Goal: Information Seeking & Learning: Check status

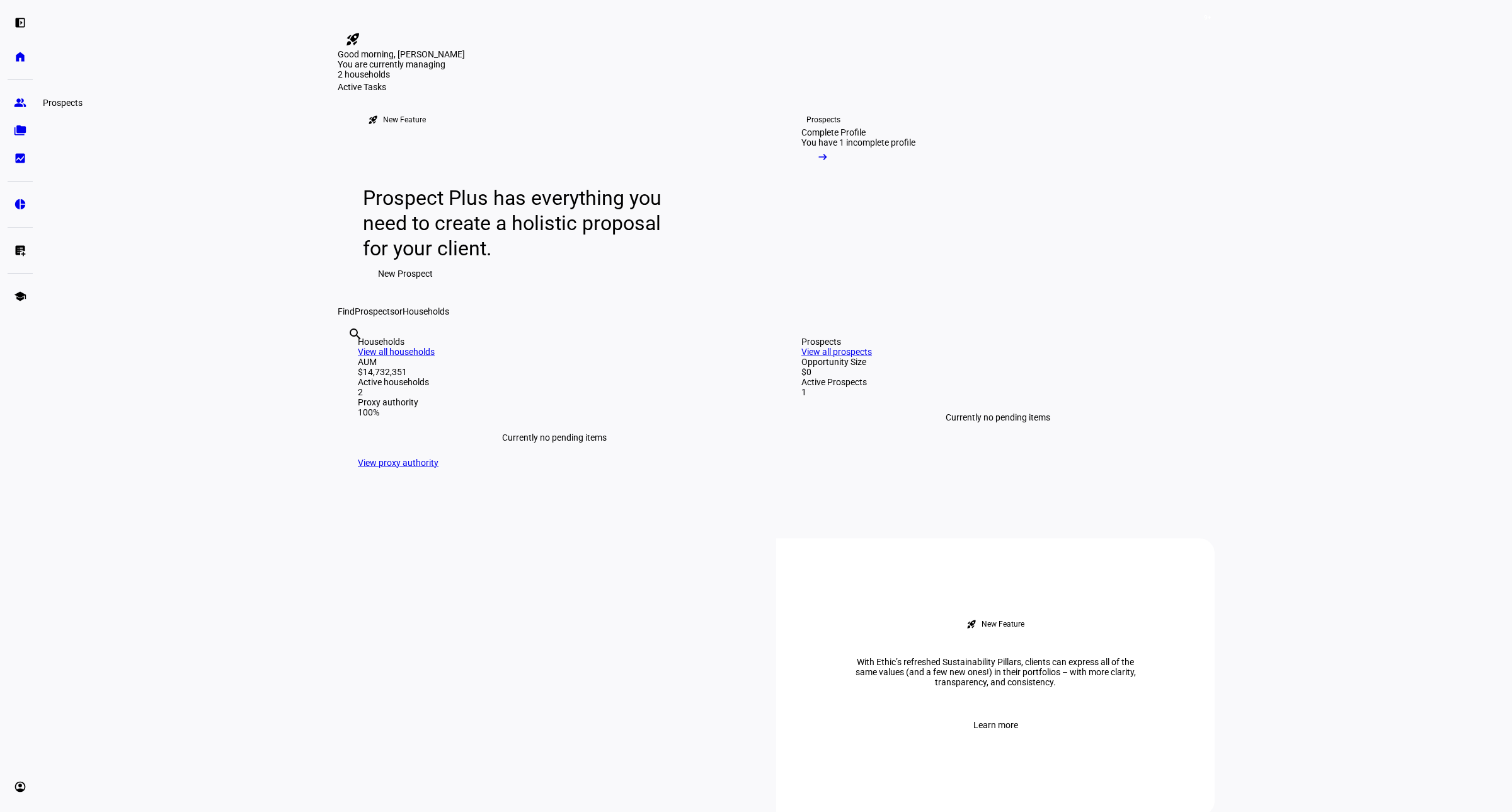
click at [27, 102] on link "group Prospects" at bounding box center [21, 103] width 25 height 25
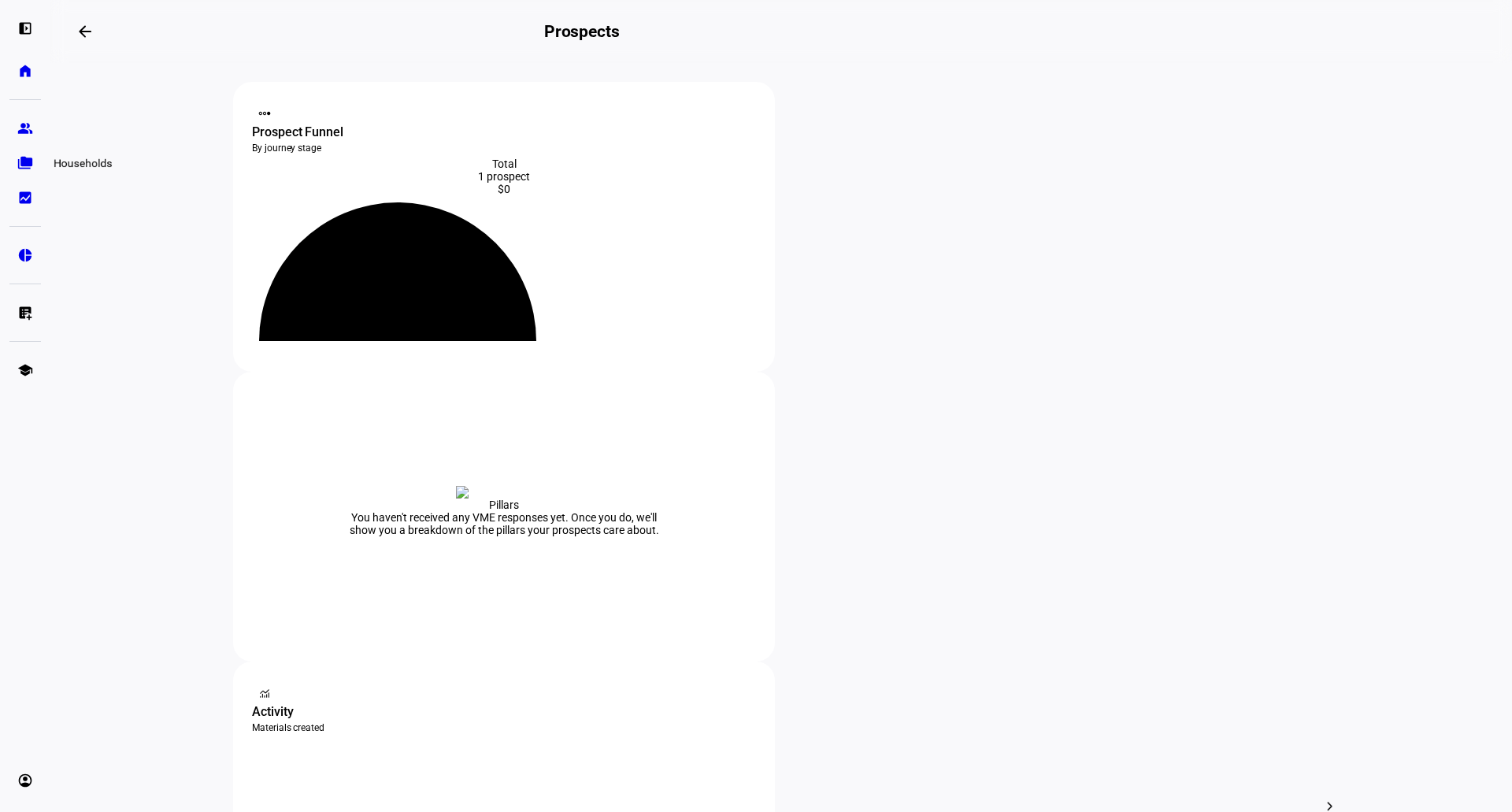
click at [33, 160] on link "folder_copy Households" at bounding box center [26, 163] width 32 height 32
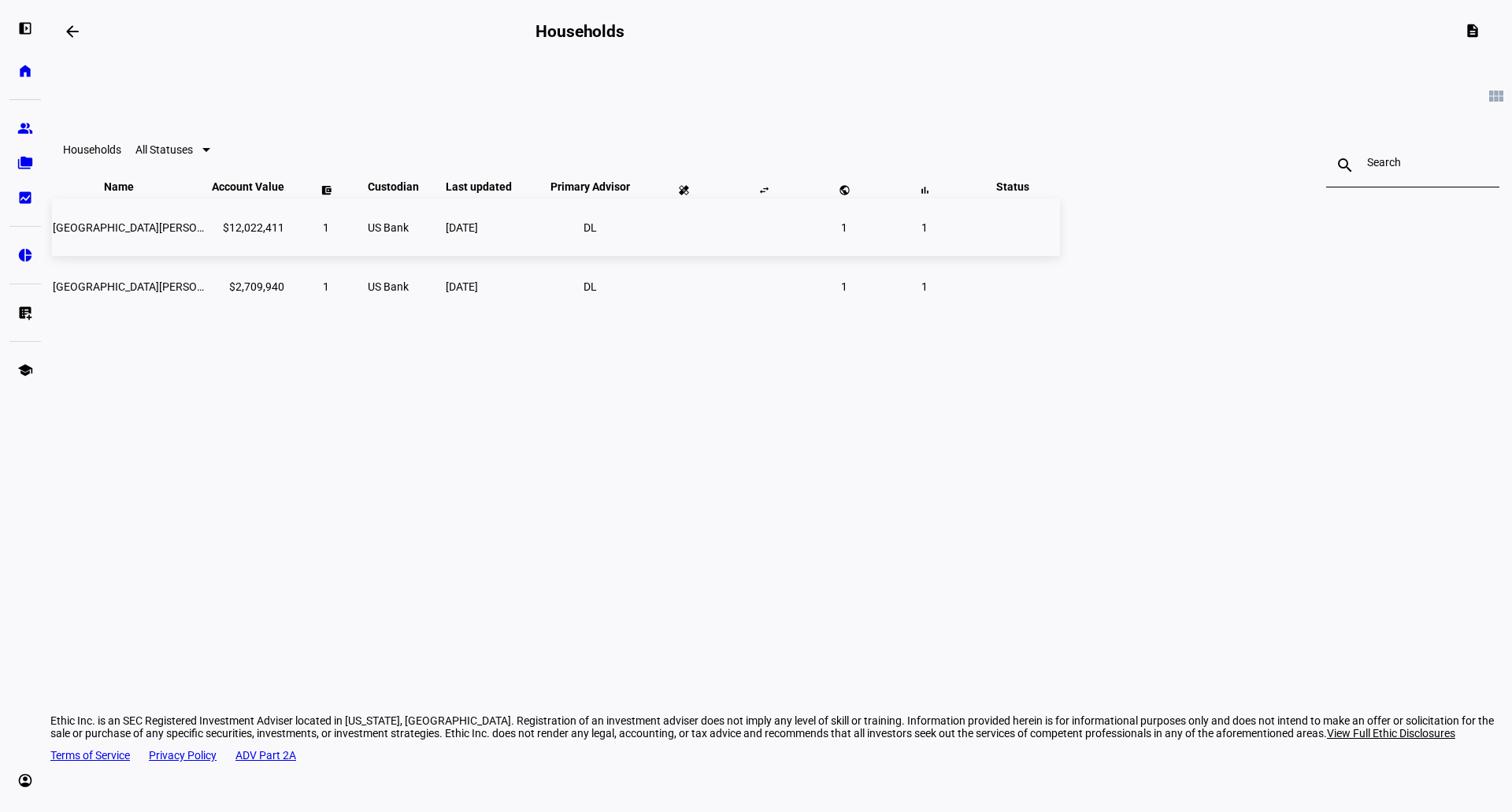
click at [312, 234] on span "[GEOGRAPHIC_DATA][PERSON_NAME] Nat Hist-ethic" at bounding box center [182, 227] width 260 height 13
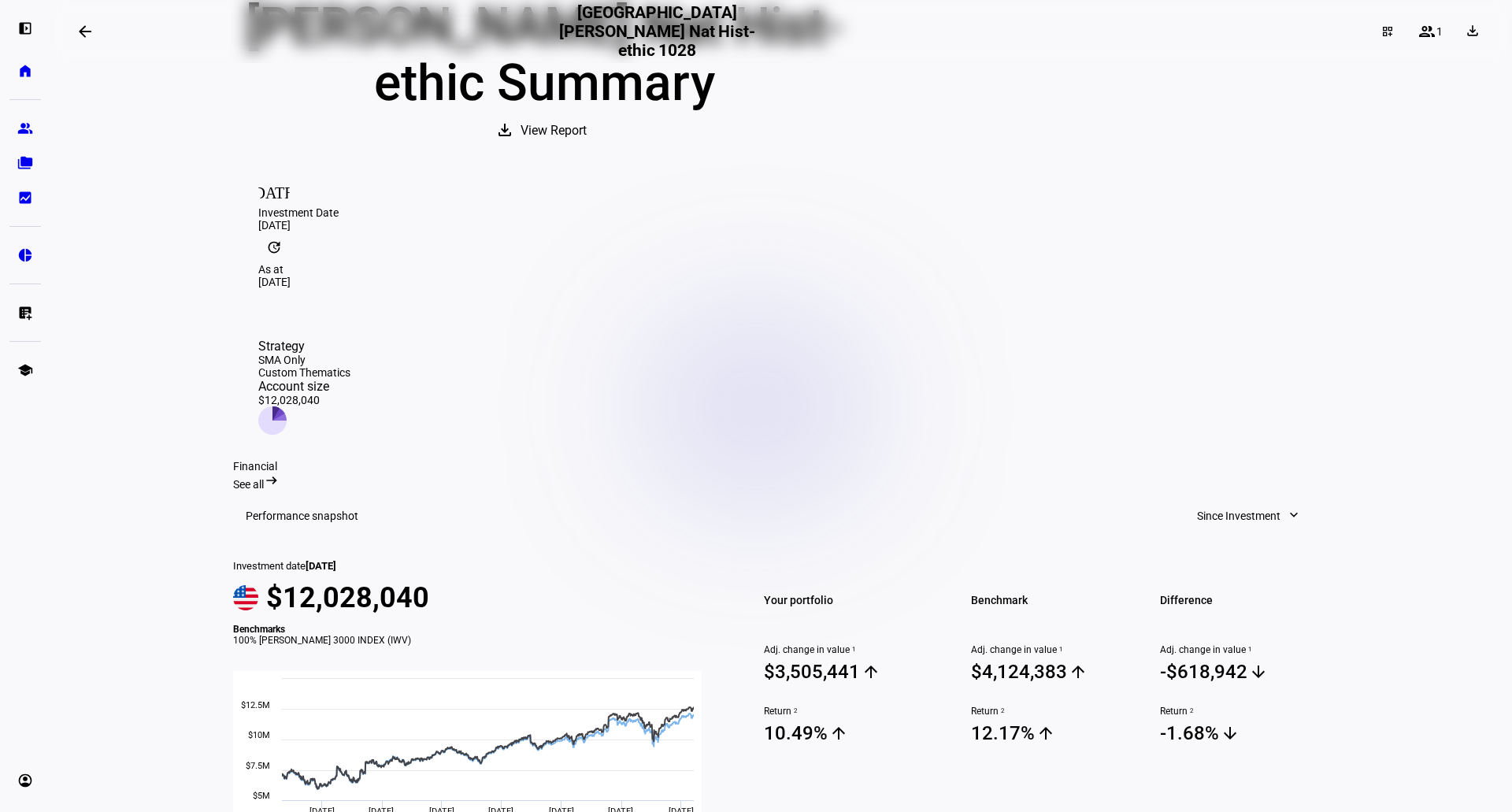
scroll to position [236, 0]
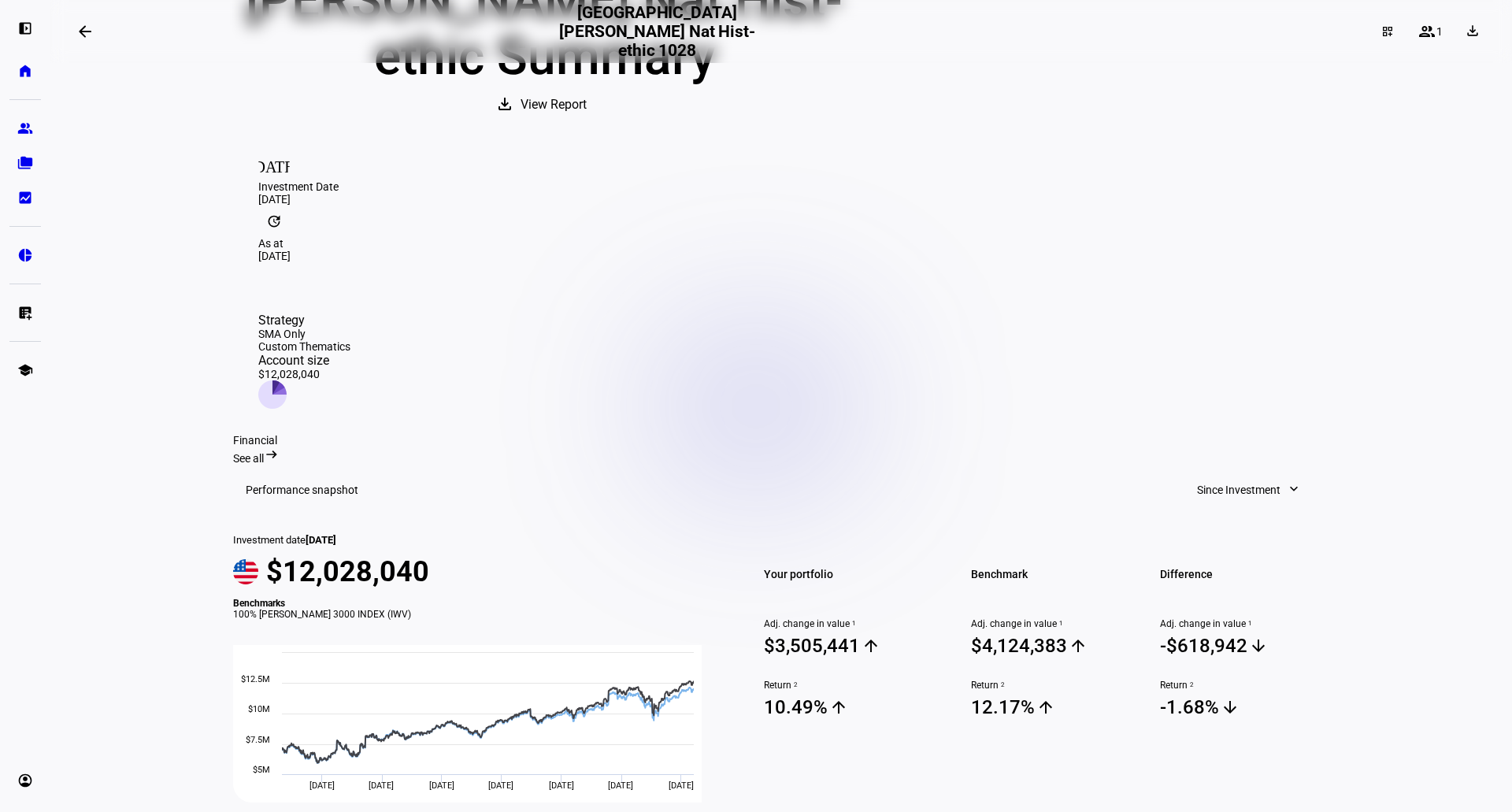
click at [1291, 474] on span at bounding box center [1249, 490] width 135 height 32
click at [1244, 415] on div "Month to Date" at bounding box center [1243, 409] width 130 height 13
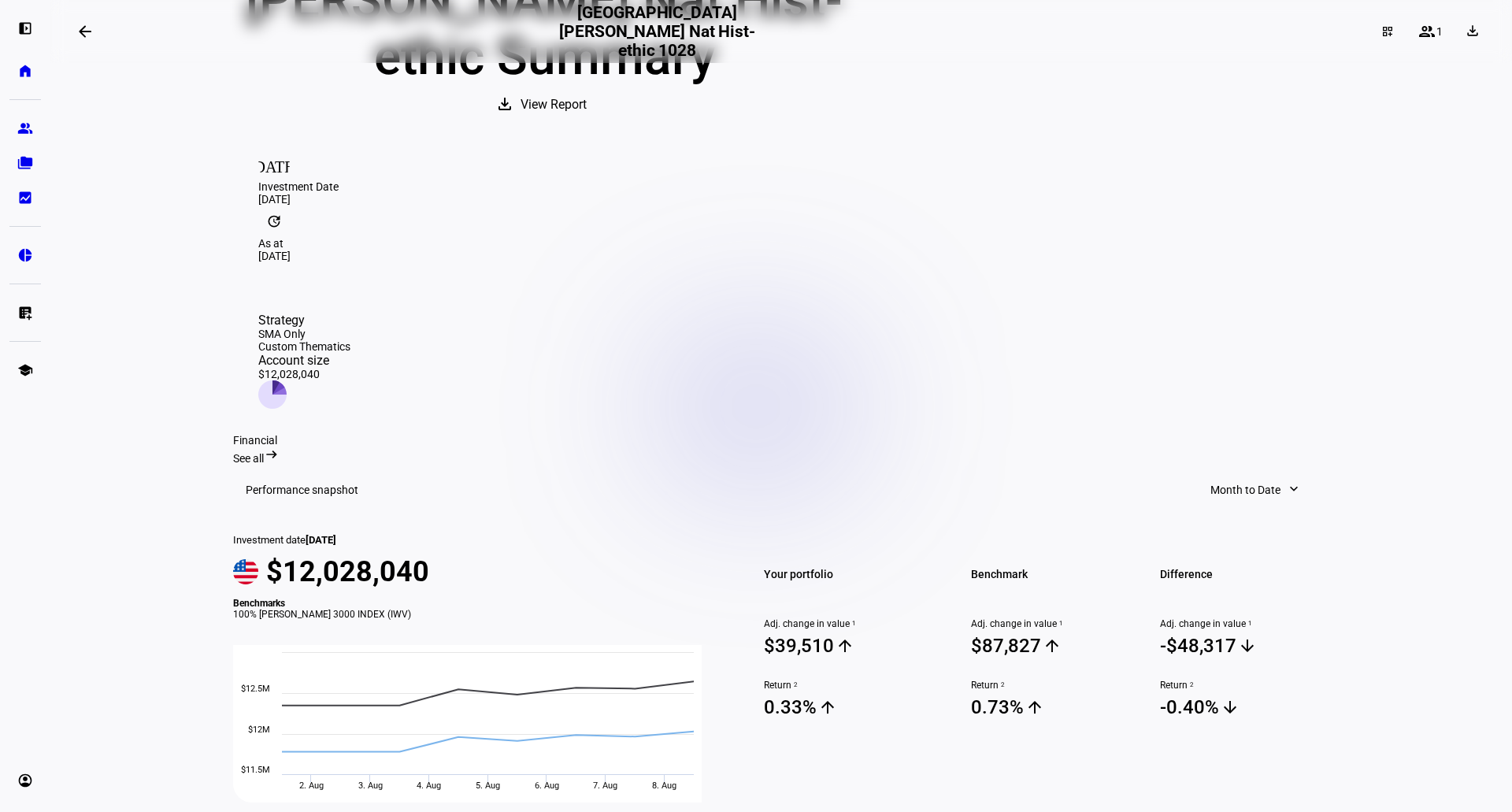
click at [1272, 474] on span at bounding box center [1256, 490] width 123 height 32
click at [1249, 441] on div "Quarter to Date" at bounding box center [1258, 447] width 130 height 13
click at [1254, 474] on span "Quarter to Date" at bounding box center [1243, 490] width 76 height 32
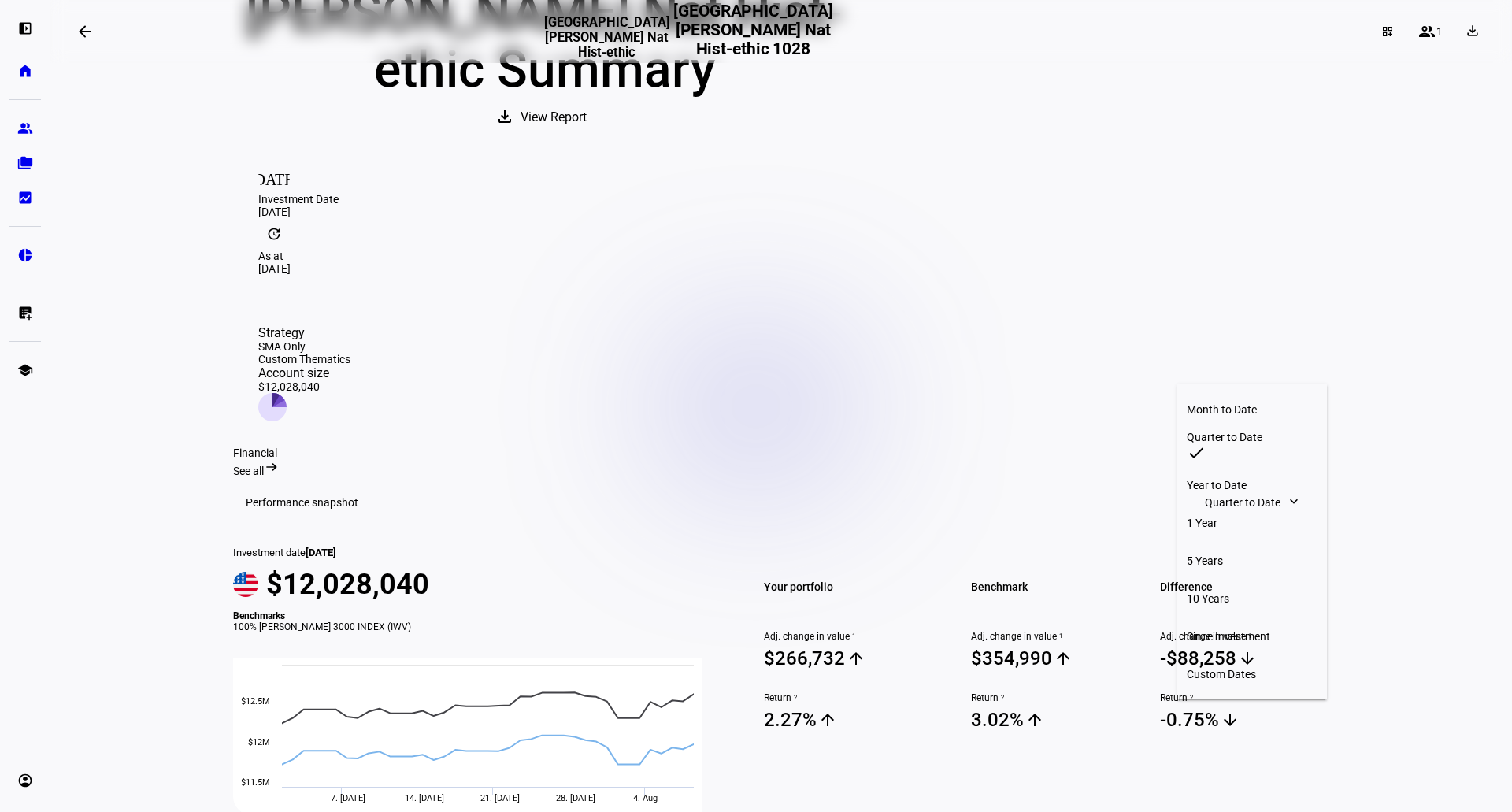
scroll to position [262, 0]
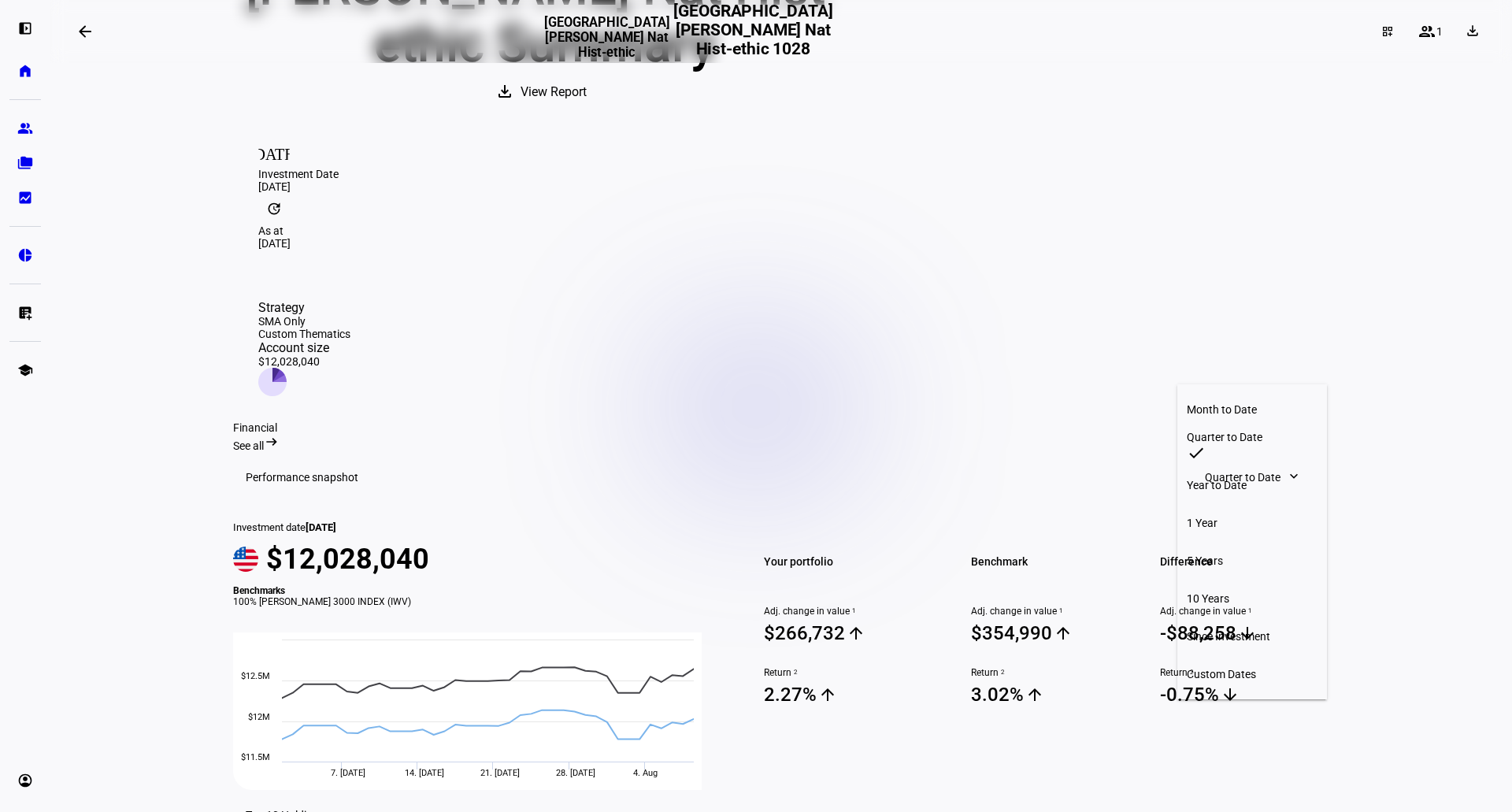
click at [1242, 479] on div "Year to Date" at bounding box center [1252, 485] width 130 height 13
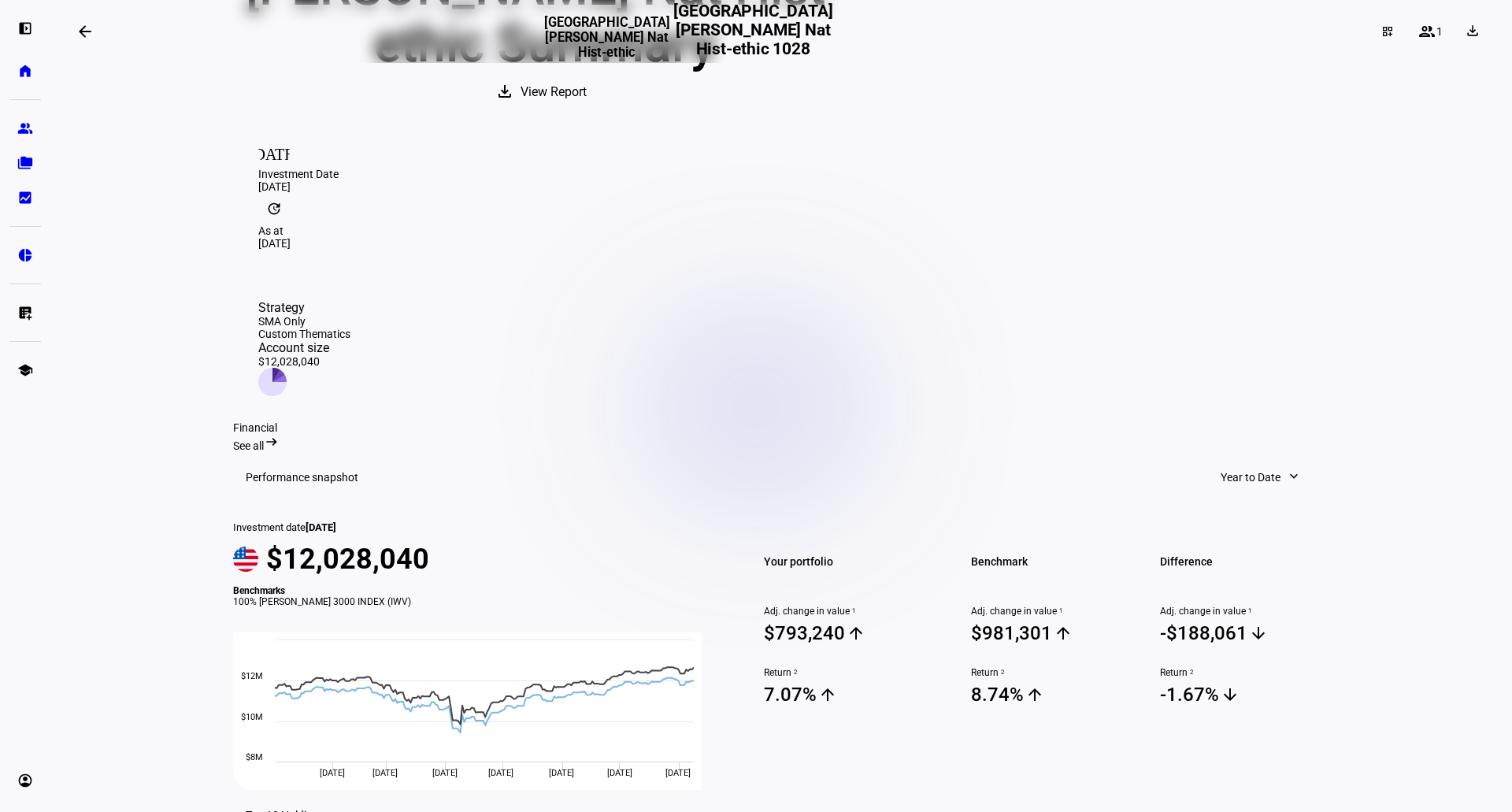
click at [1244, 461] on span "Year to Date" at bounding box center [1251, 477] width 60 height 32
click at [1231, 517] on div "1 Year" at bounding box center [1268, 523] width 130 height 13
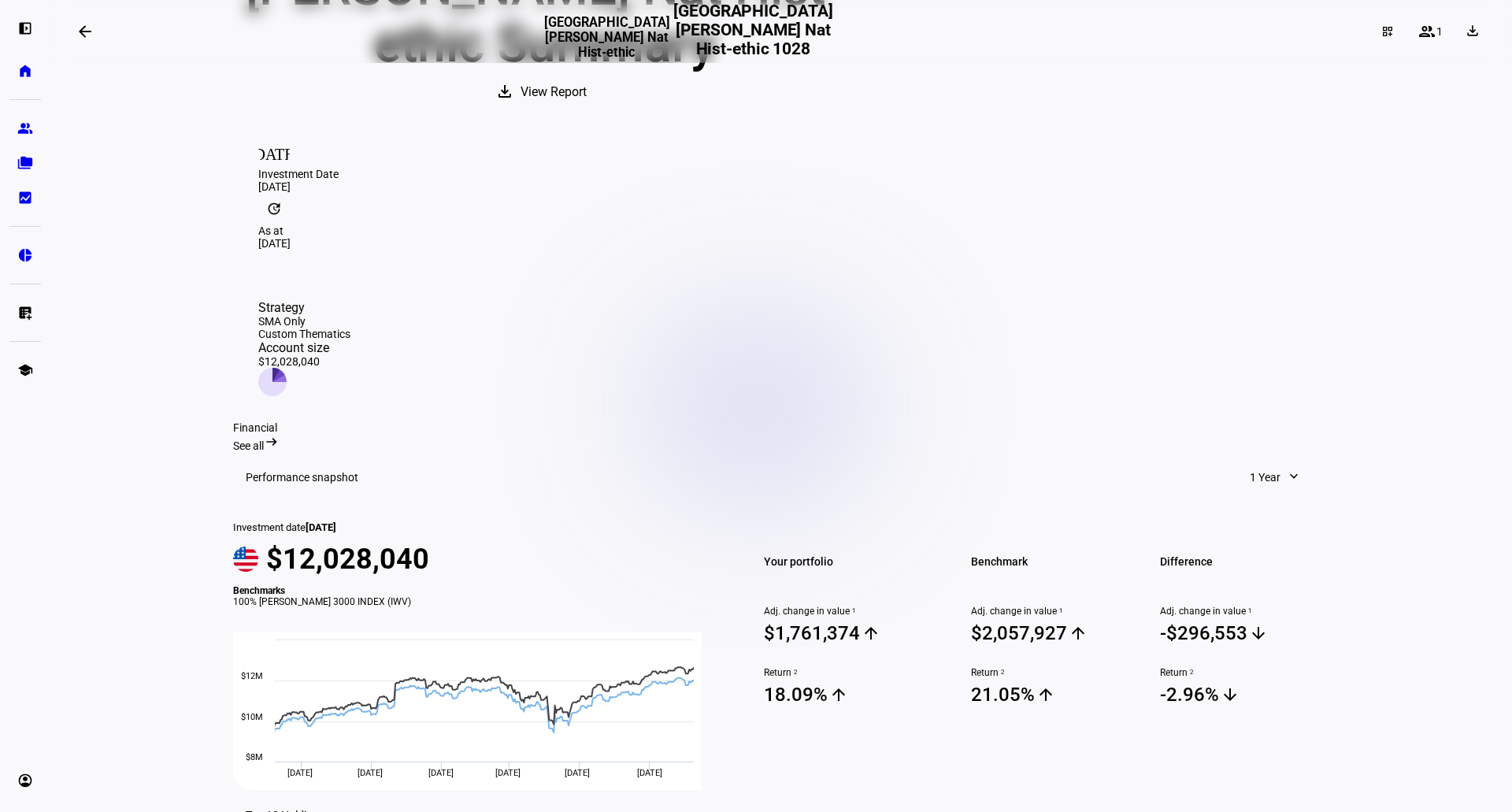
click at [1287, 468] on mat-icon "expand_more" at bounding box center [1295, 476] width 16 height 16
click at [1276, 554] on div "5 Years" at bounding box center [1297, 560] width 130 height 13
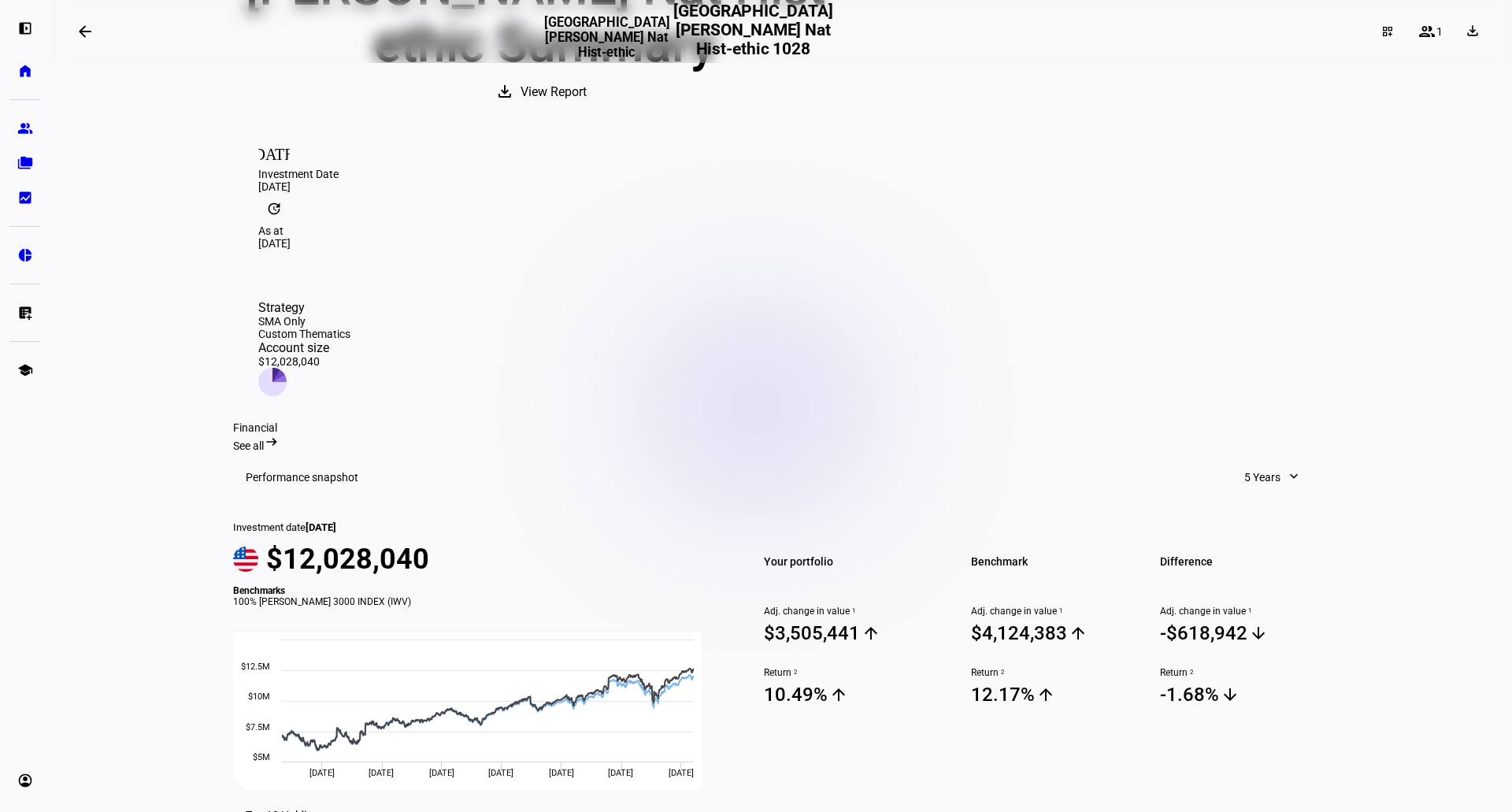
click at [1262, 461] on span "5 Years" at bounding box center [1262, 477] width 37 height 32
click at [1276, 630] on div "Since Investment" at bounding box center [1291, 636] width 130 height 13
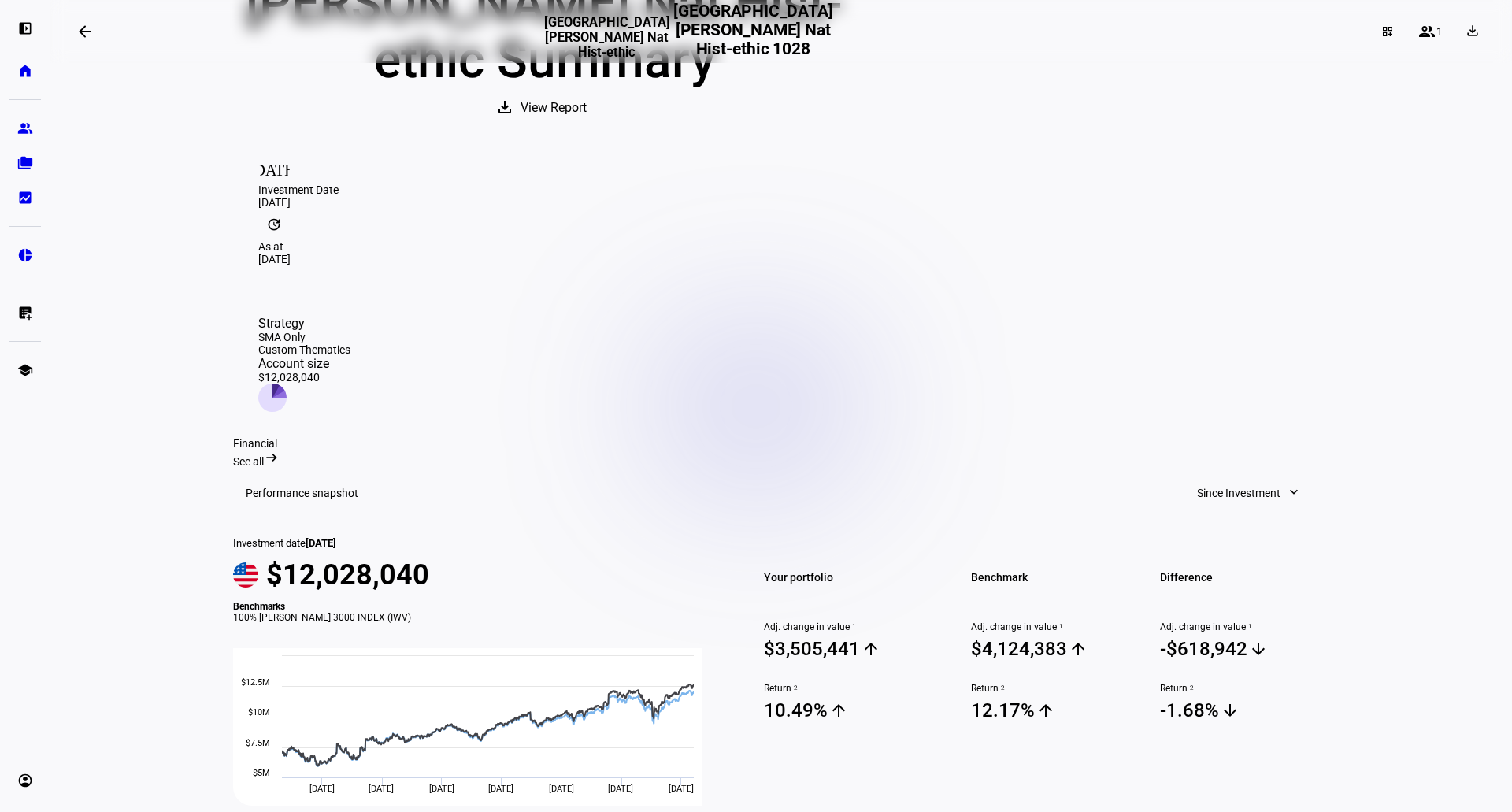
scroll to position [183, 0]
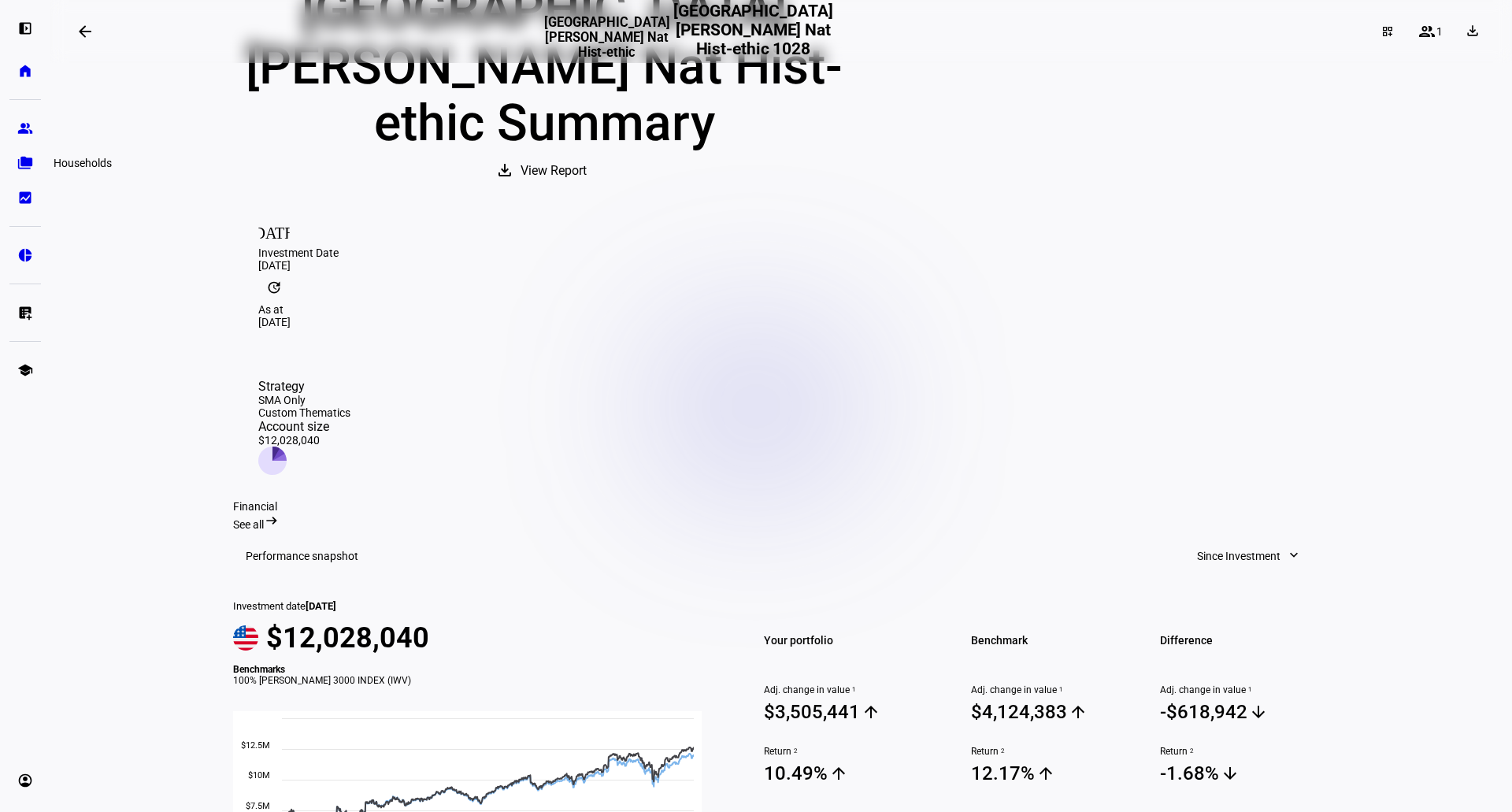
click at [22, 166] on eth-mat-symbol "folder_copy" at bounding box center [26, 163] width 16 height 16
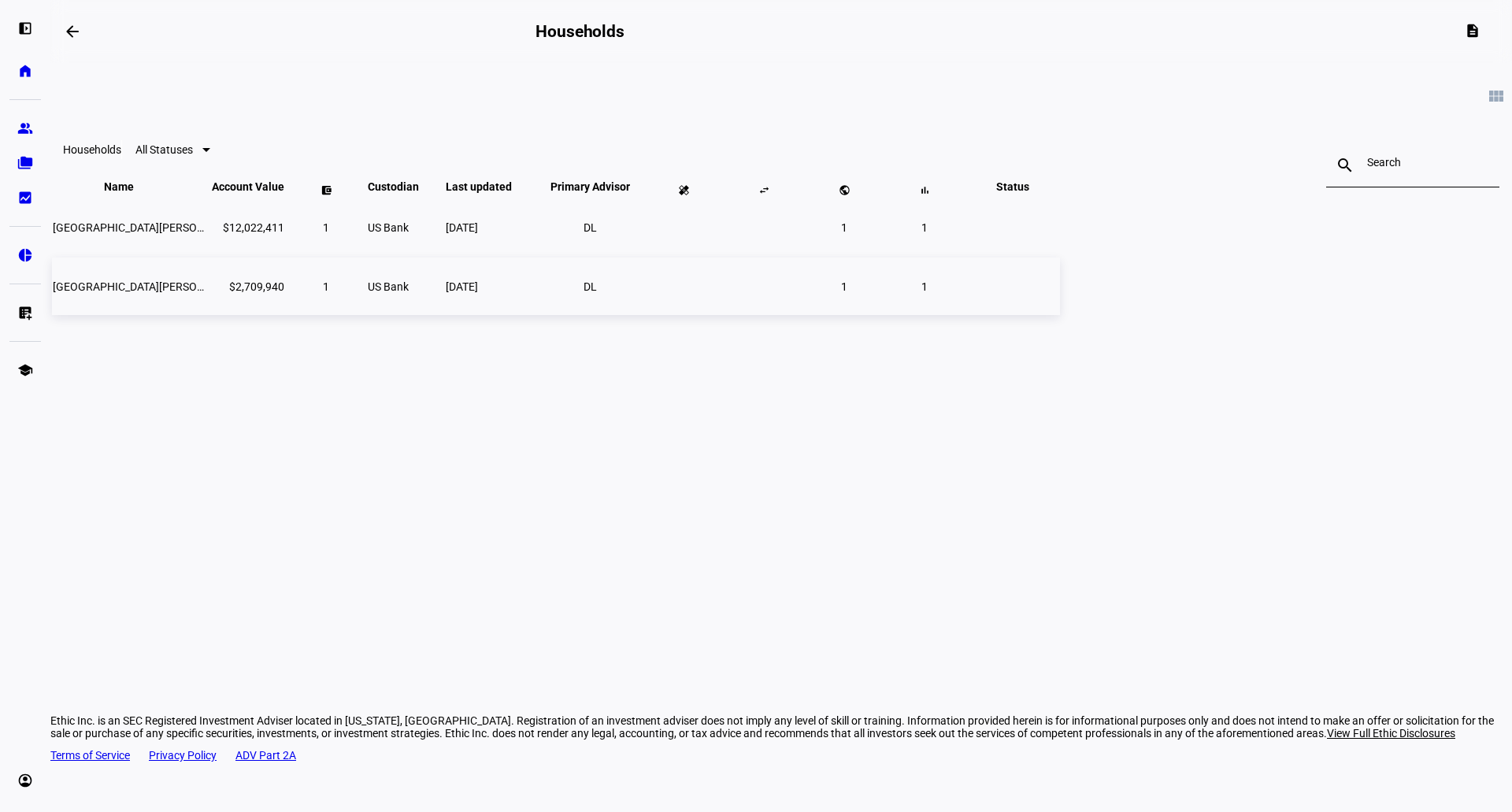
click at [317, 293] on span "[GEOGRAPHIC_DATA][PERSON_NAME] Nat - Ethic Imp" at bounding box center [185, 286] width 265 height 13
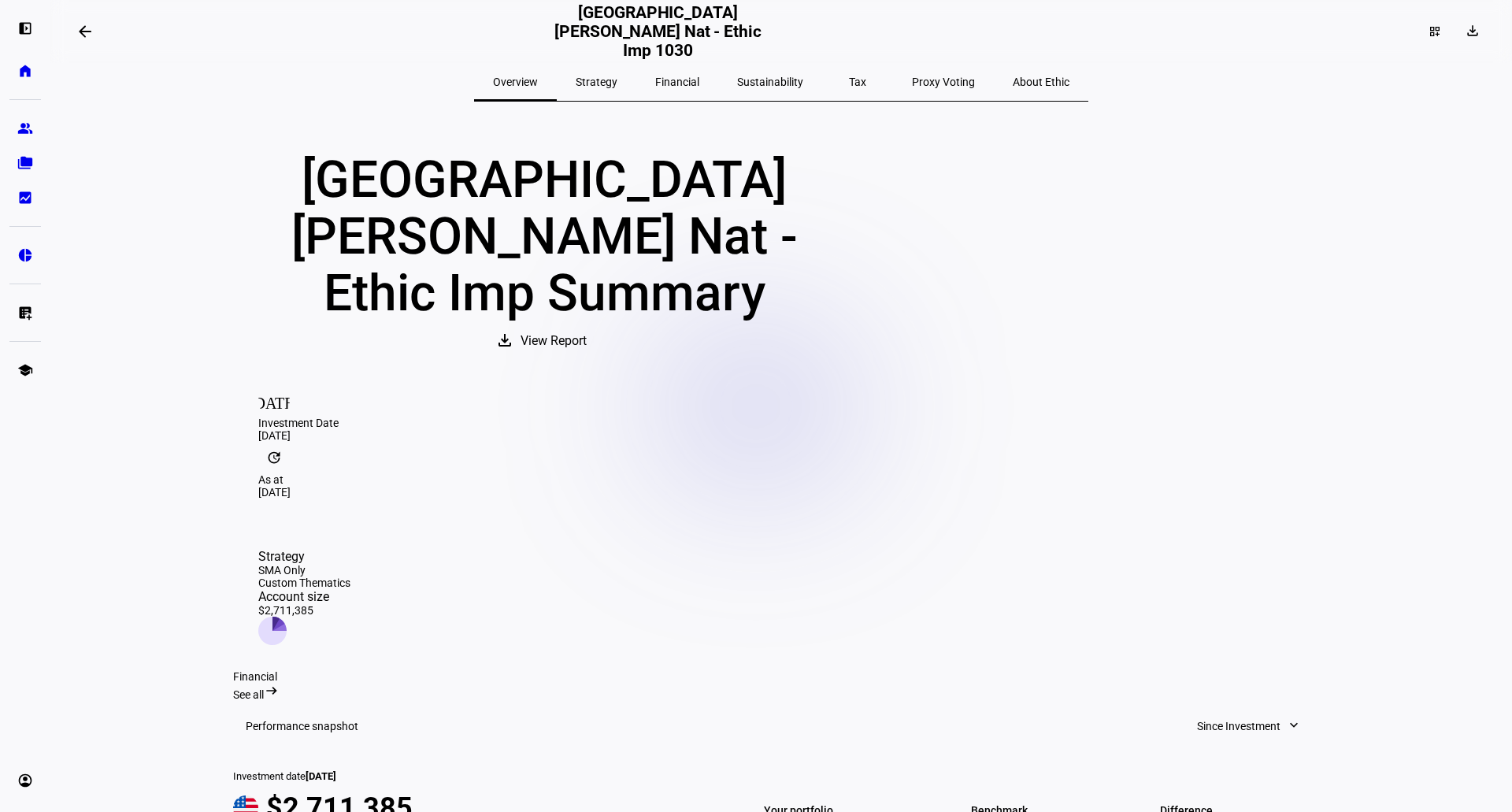
scroll to position [315, 0]
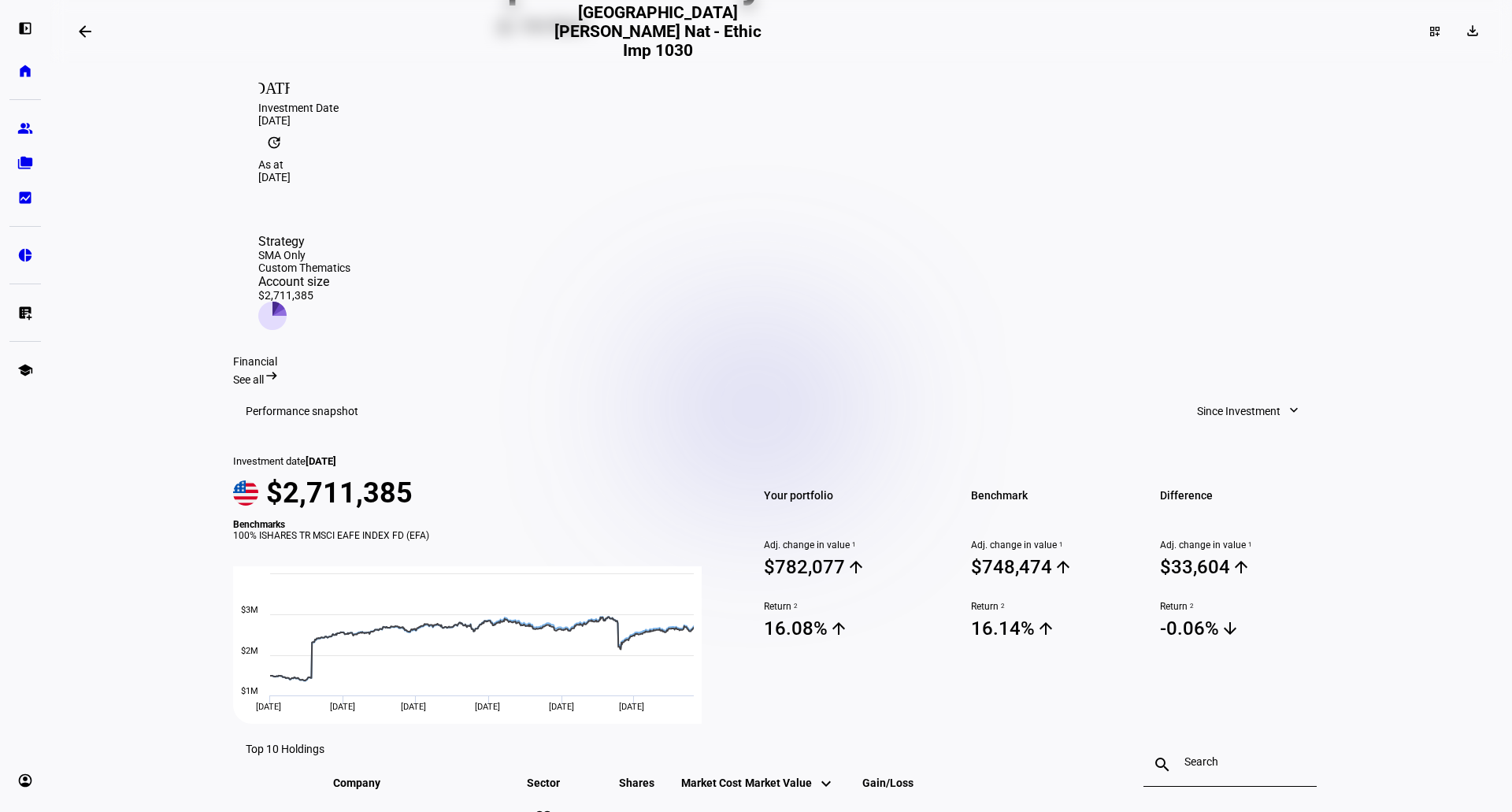
click at [1256, 395] on span "Since Investment" at bounding box center [1239, 411] width 83 height 32
click at [1229, 400] on div "Year to Date" at bounding box center [1243, 406] width 130 height 13
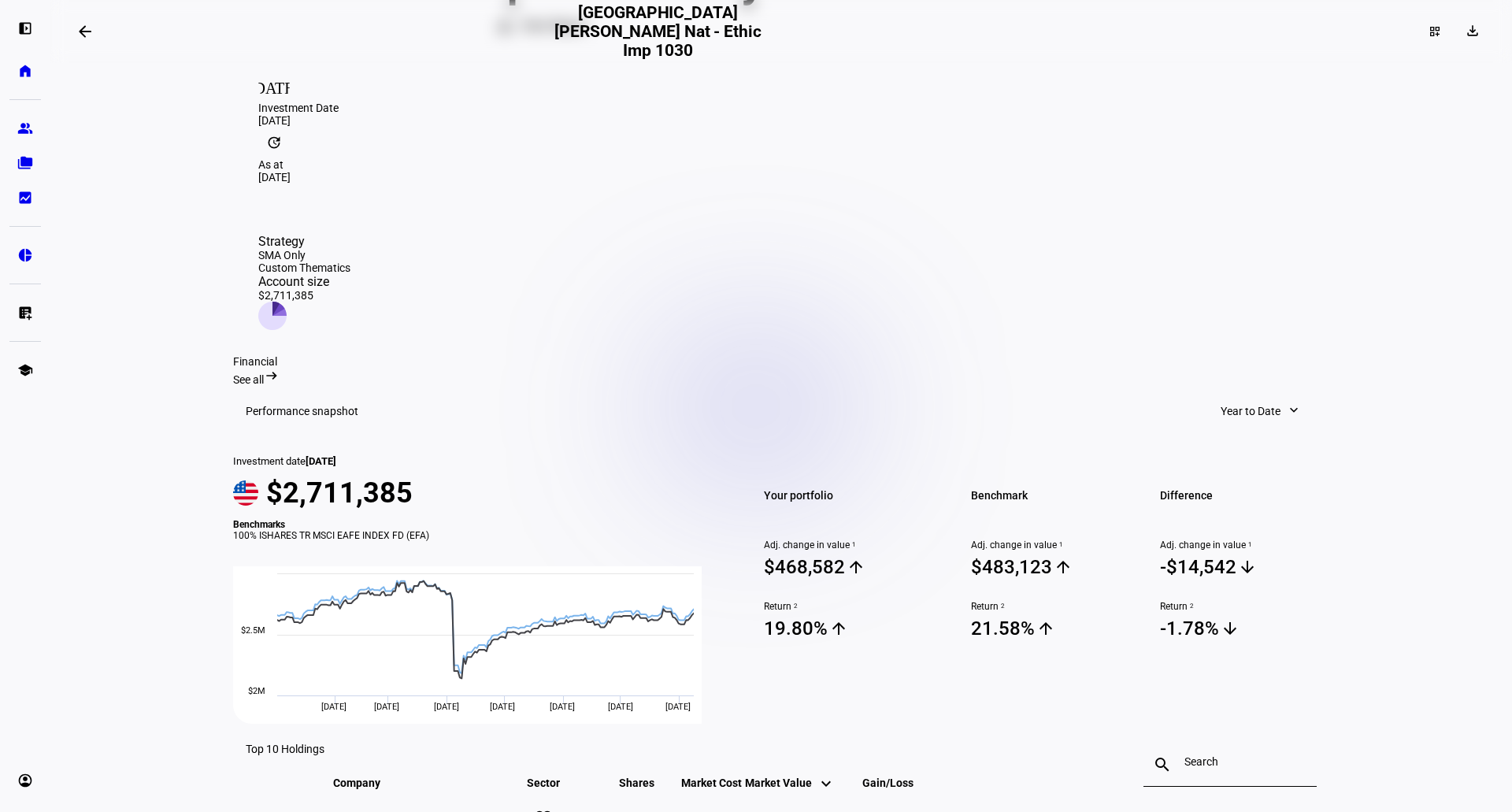
click at [1239, 395] on span "Year to Date" at bounding box center [1251, 411] width 60 height 32
click at [1234, 363] on div "Quarter to Date" at bounding box center [1268, 368] width 130 height 13
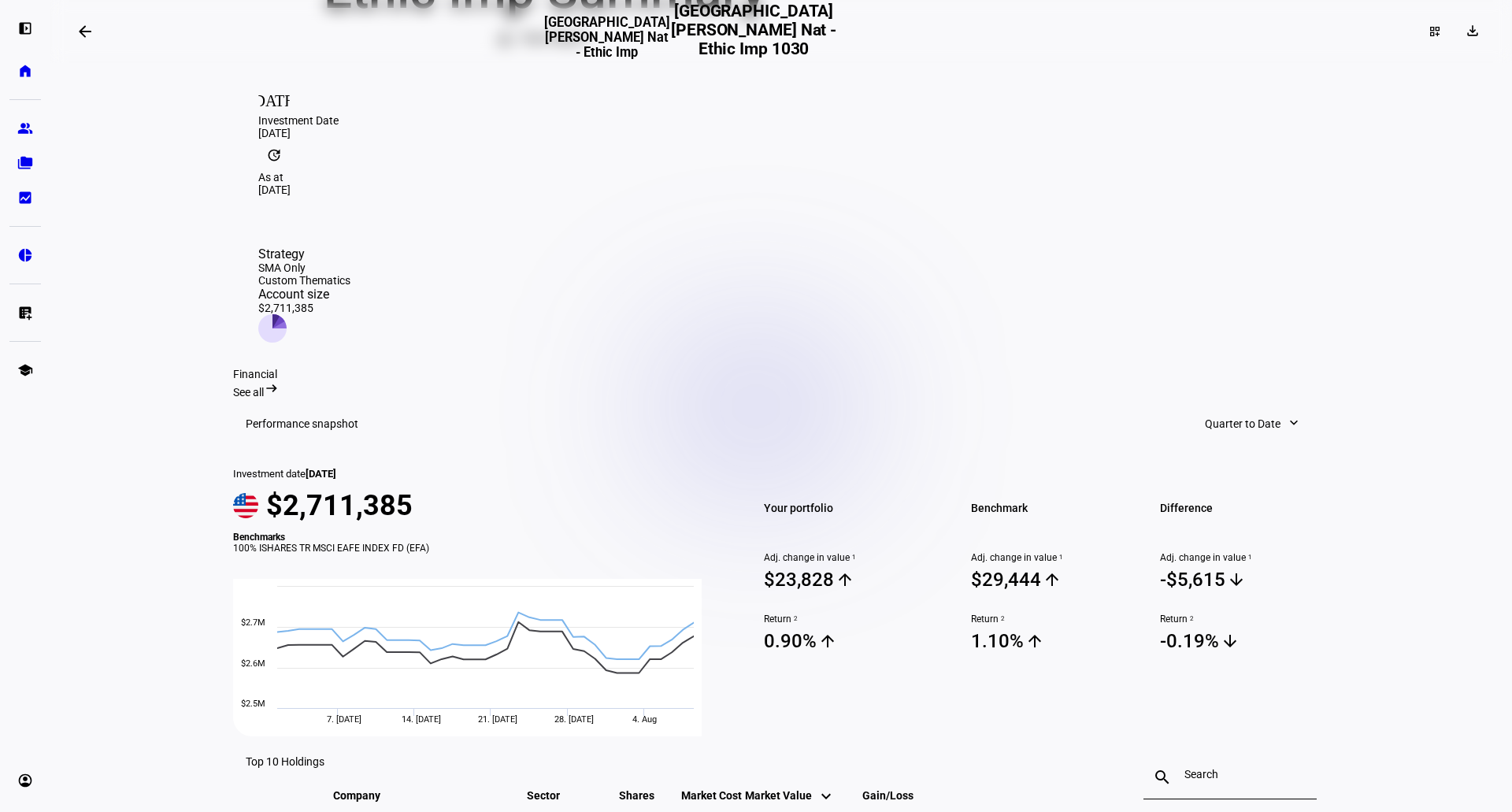
scroll to position [340, 0]
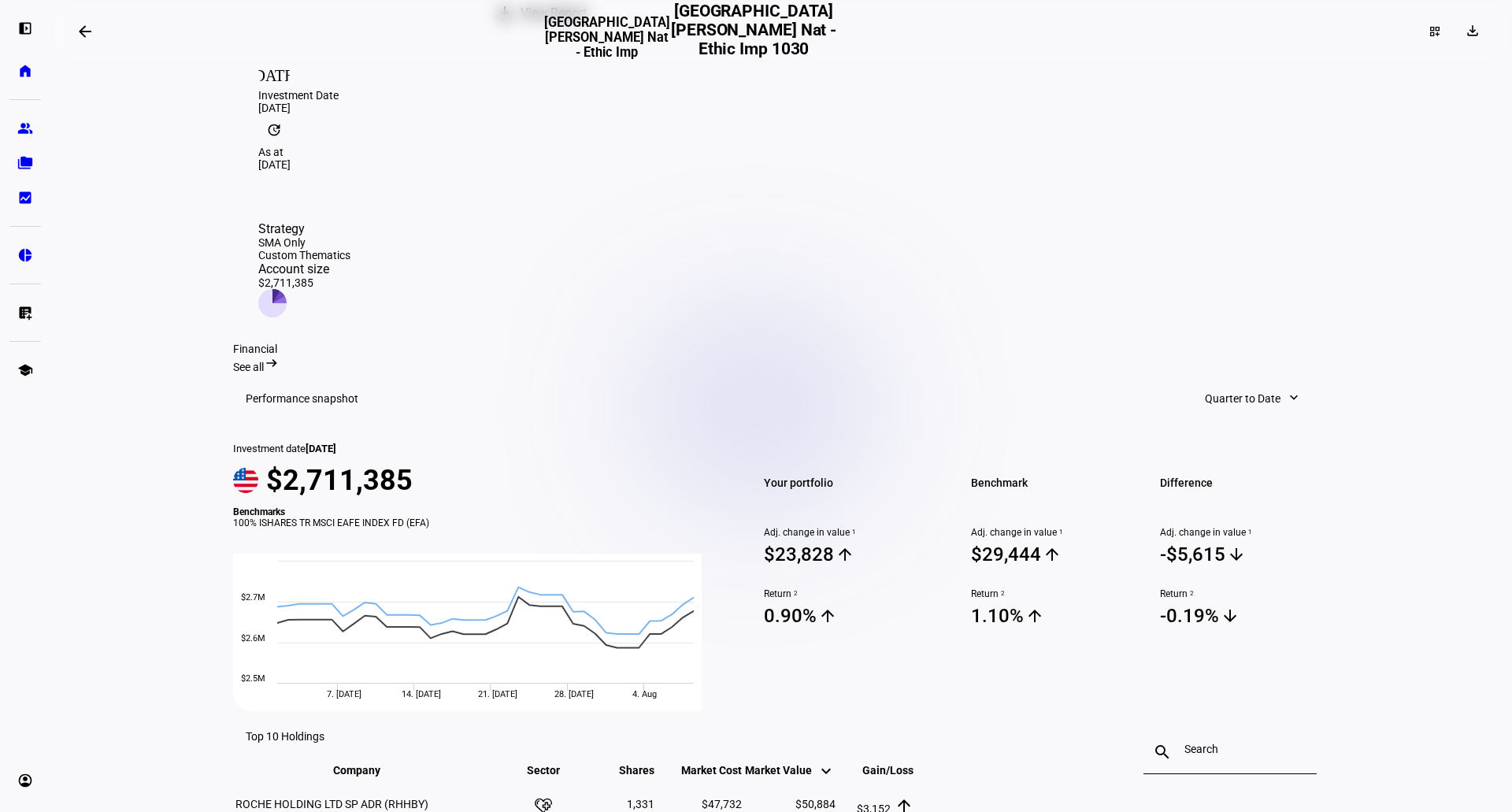
click at [1230, 382] on span "Quarter to Date" at bounding box center [1243, 398] width 76 height 32
click at [1224, 331] on div "Month to Date" at bounding box center [1252, 330] width 130 height 13
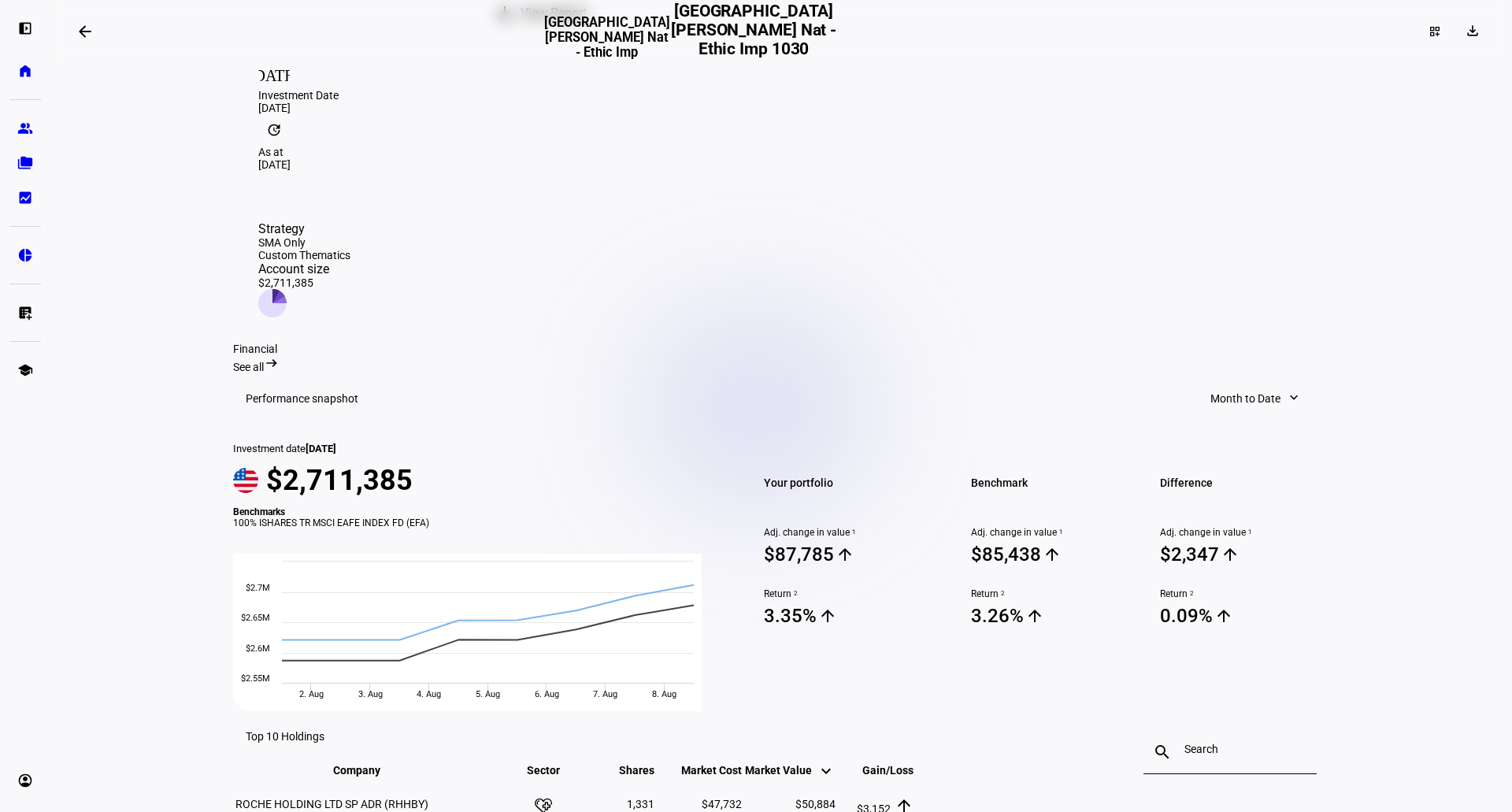
click at [1228, 382] on span "Month to Date" at bounding box center [1245, 398] width 70 height 32
click at [1225, 438] on div "1 Year" at bounding box center [1258, 444] width 130 height 13
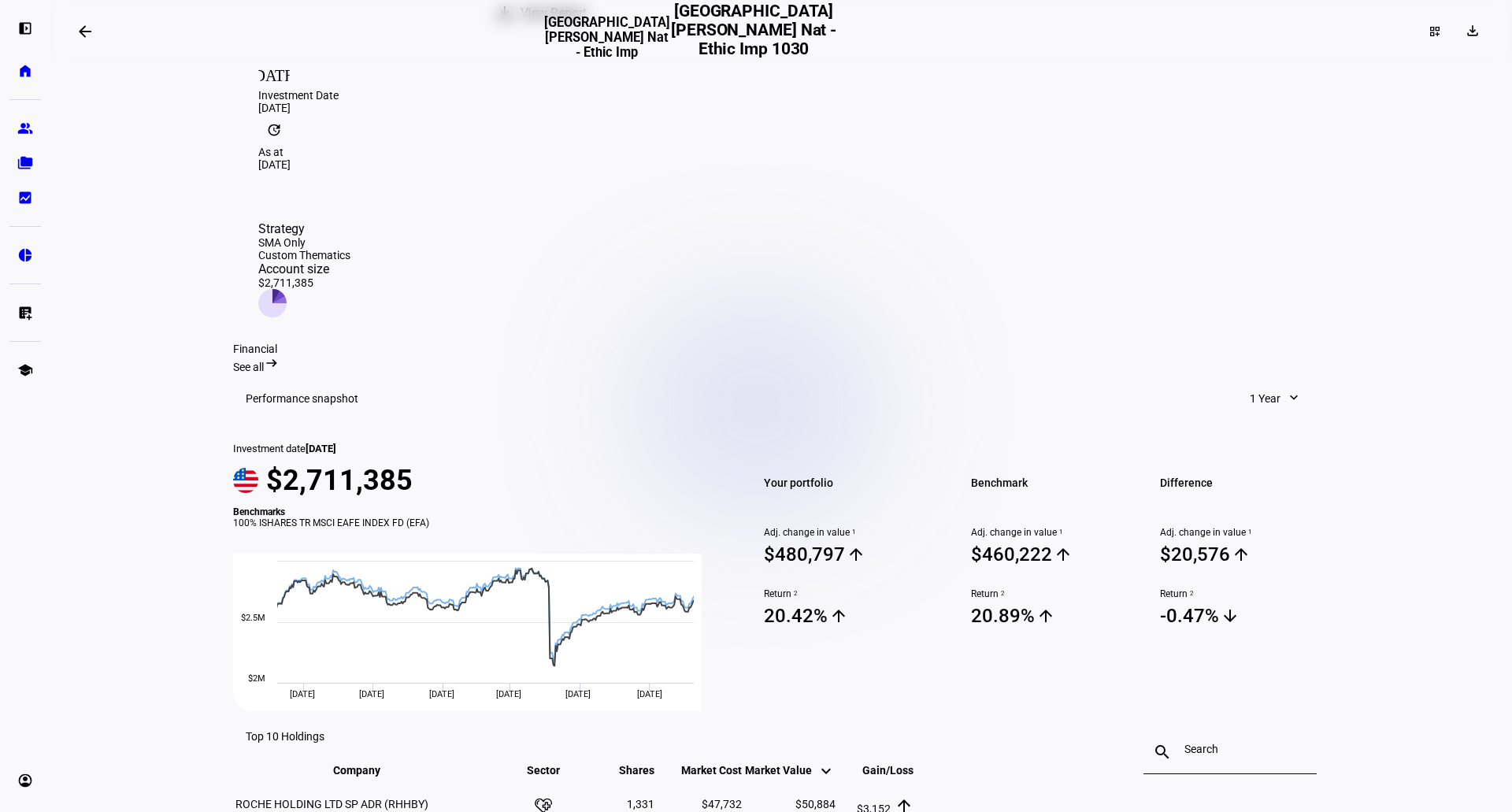
click at [1250, 382] on span "1 Year" at bounding box center [1265, 398] width 31 height 32
click at [1262, 514] on div "10 Years" at bounding box center [1297, 520] width 130 height 13
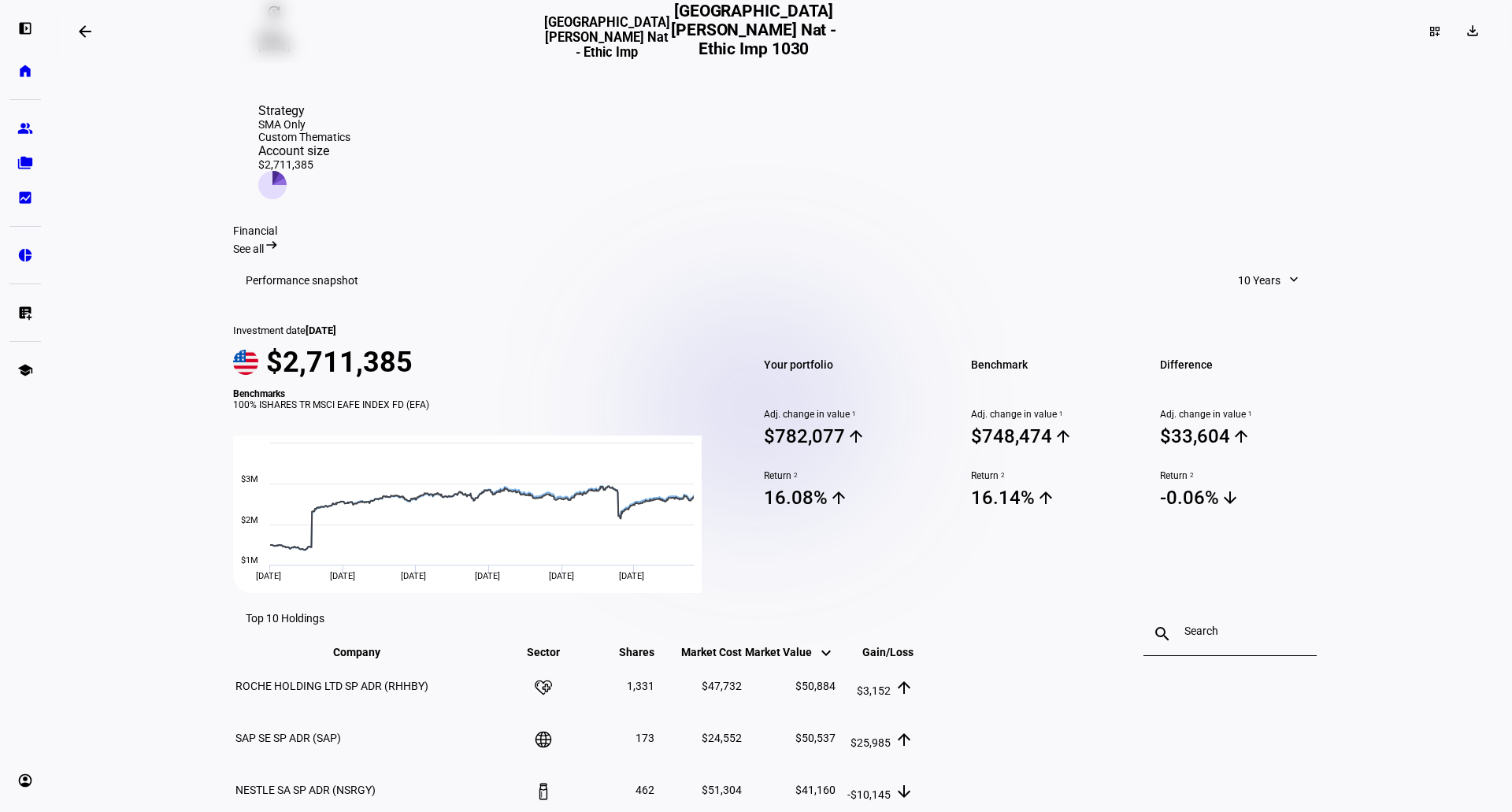
scroll to position [262, 0]
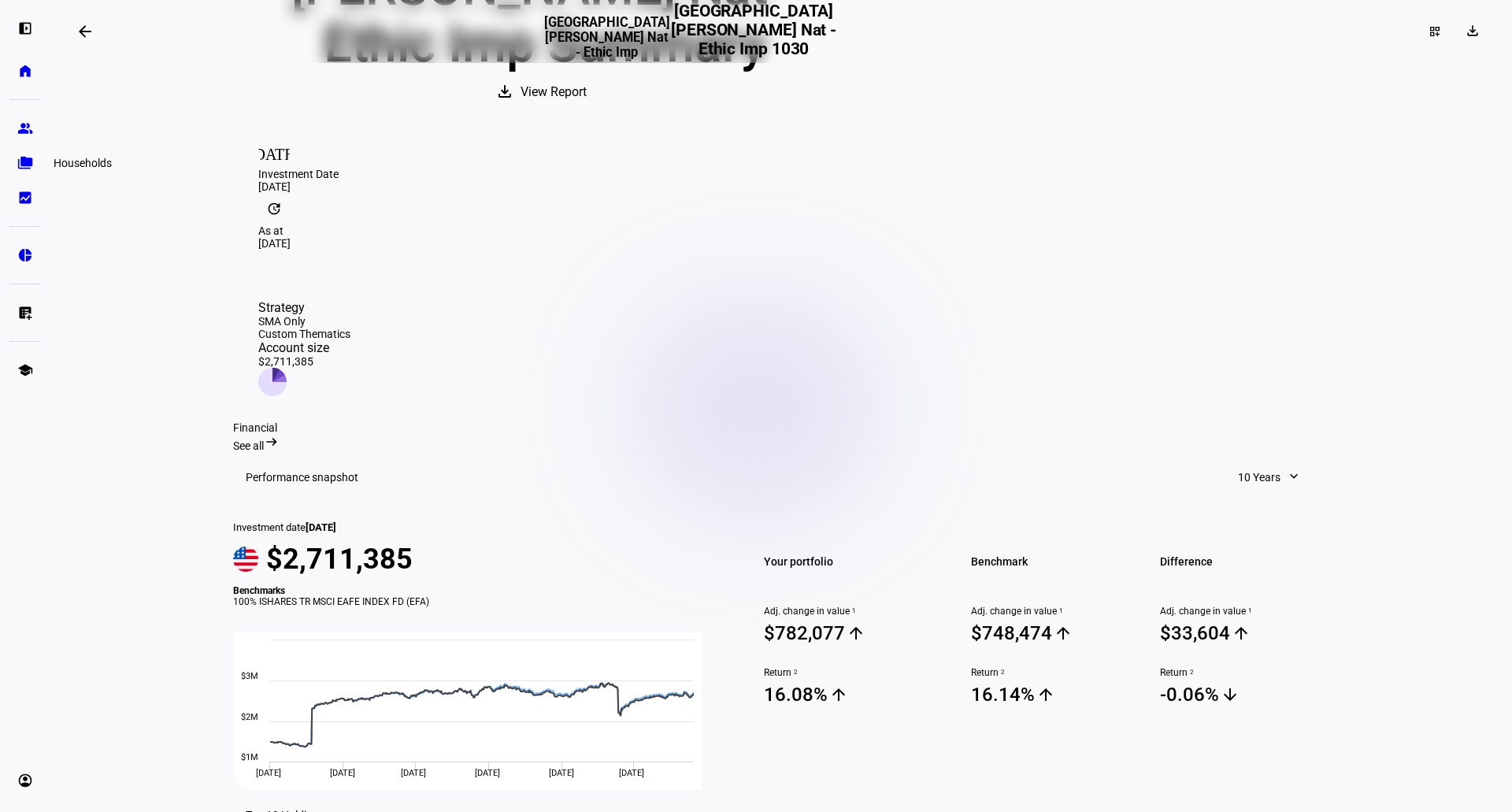
click at [22, 161] on eth-mat-symbol "folder_copy" at bounding box center [26, 163] width 16 height 16
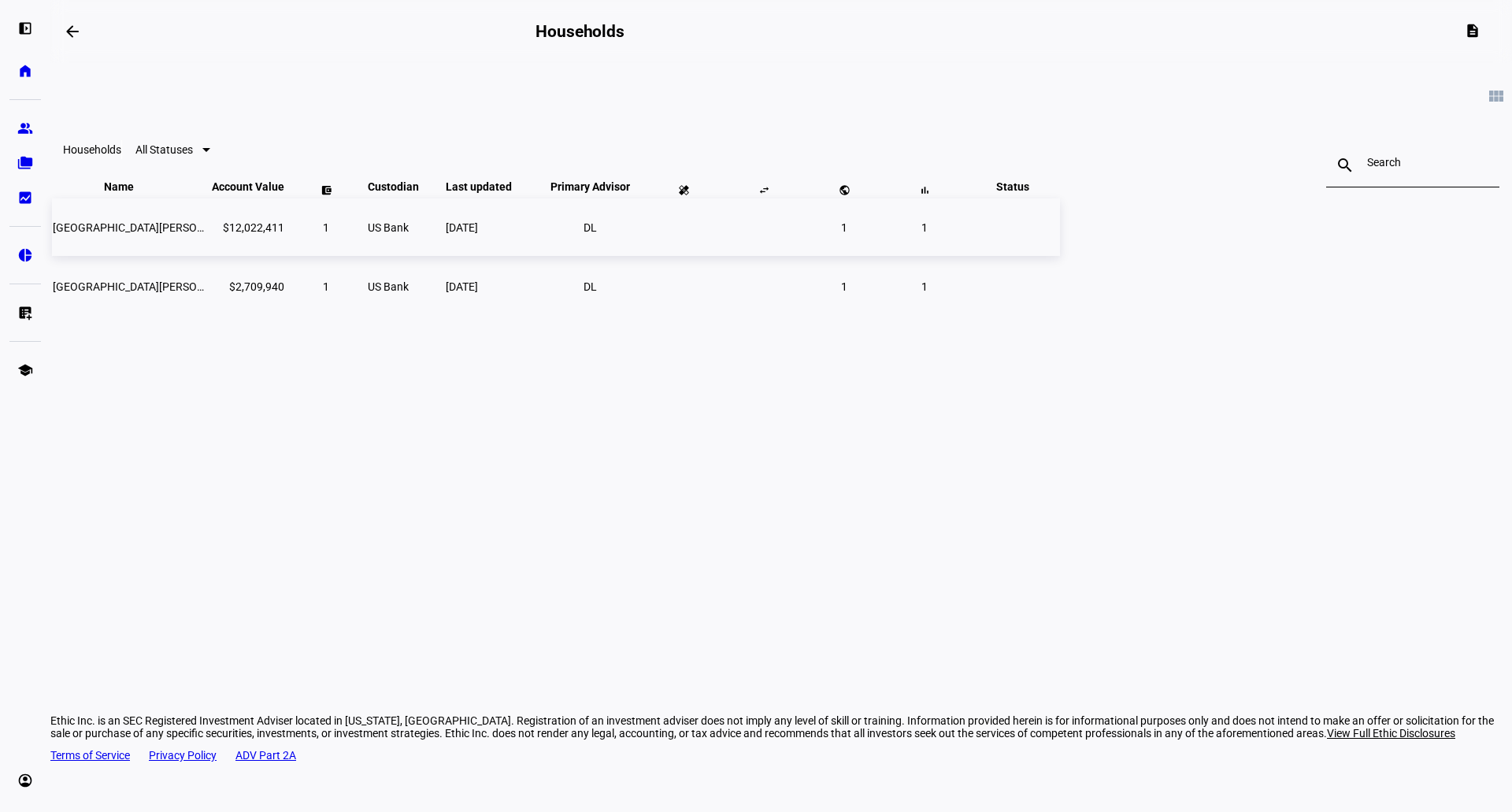
click at [312, 234] on span "[GEOGRAPHIC_DATA][PERSON_NAME] Nat Hist-ethic" at bounding box center [182, 227] width 260 height 13
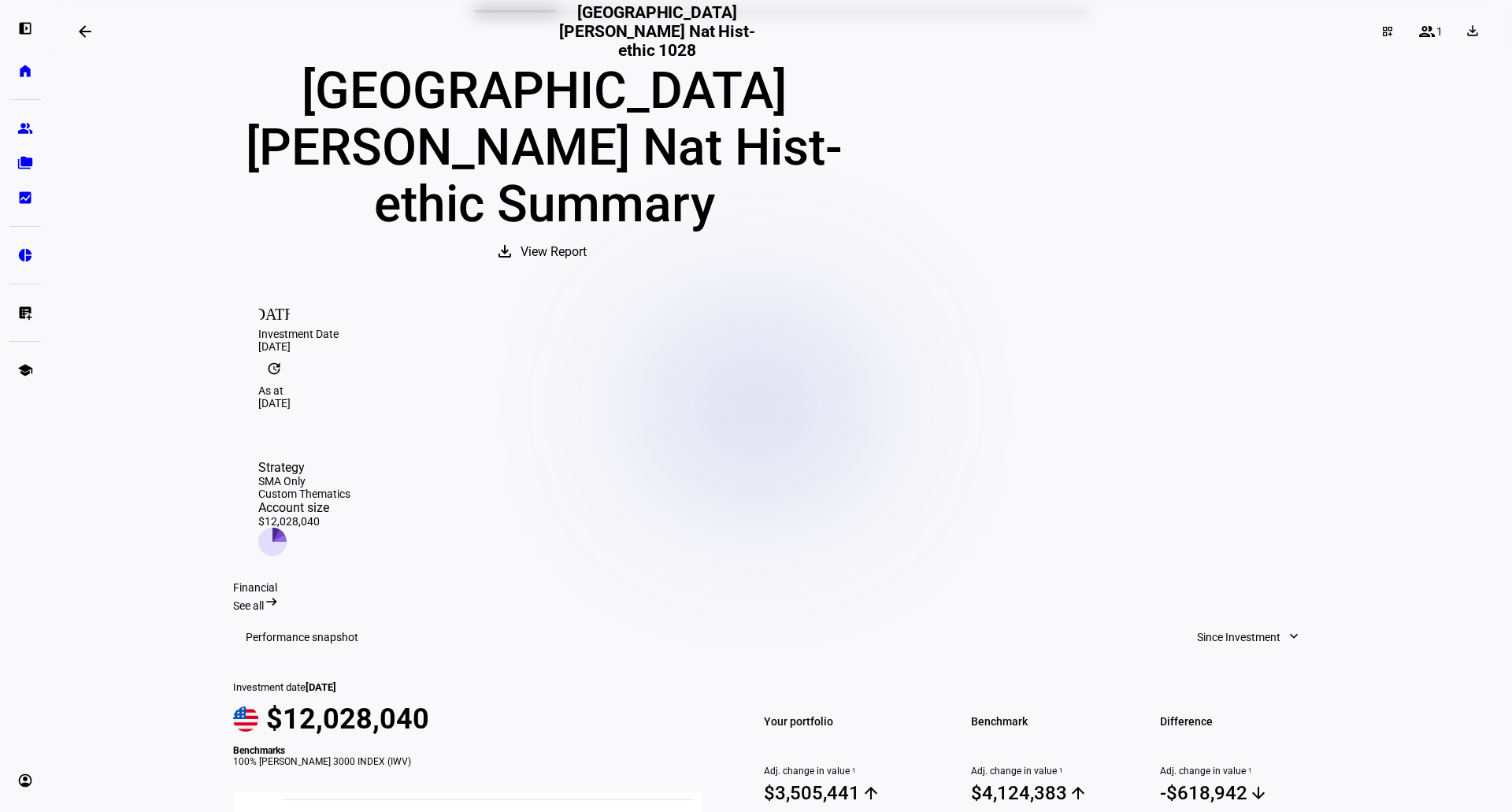
scroll to position [315, 0]
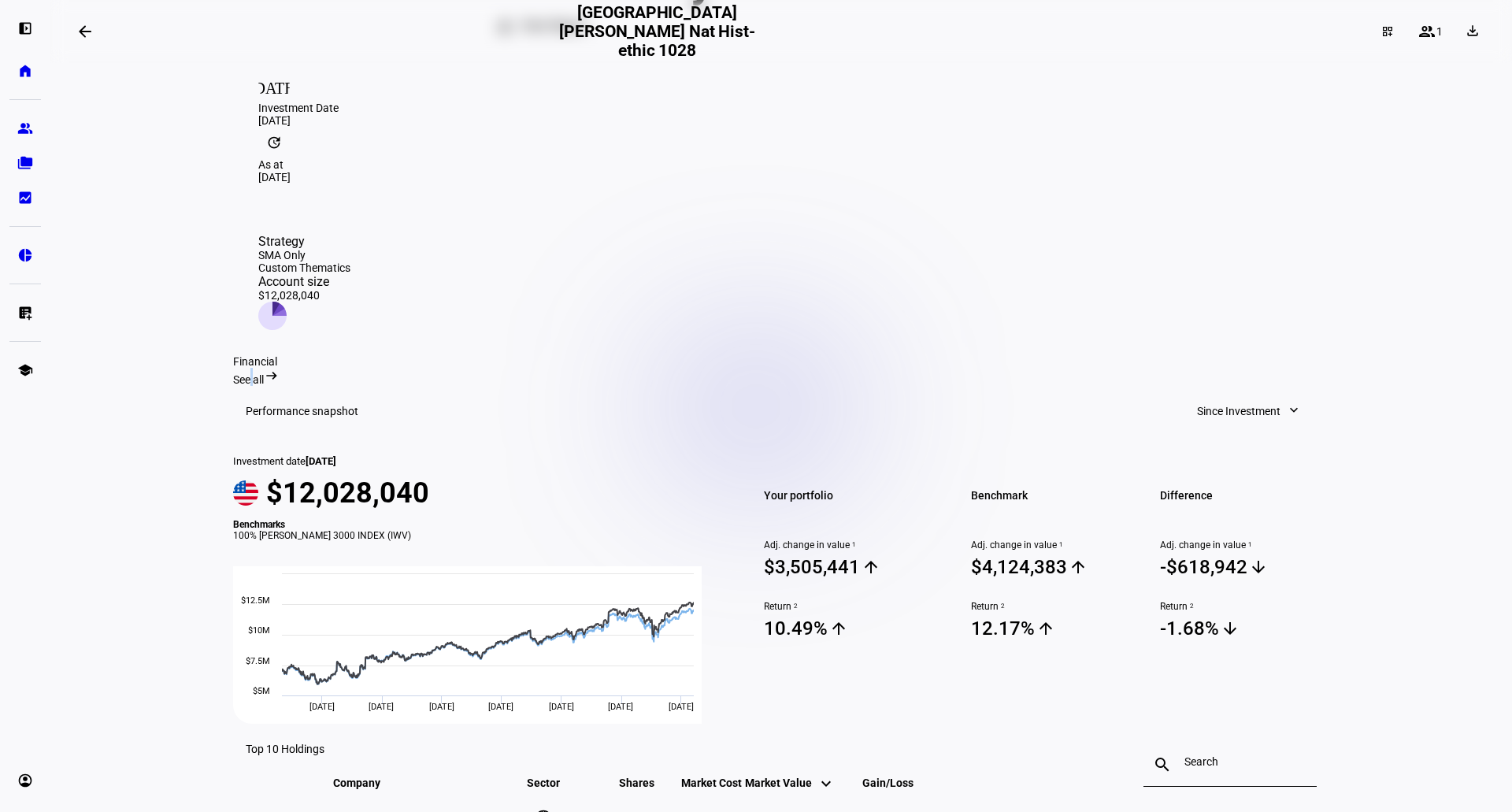
click at [264, 373] on span "See all" at bounding box center [248, 379] width 31 height 13
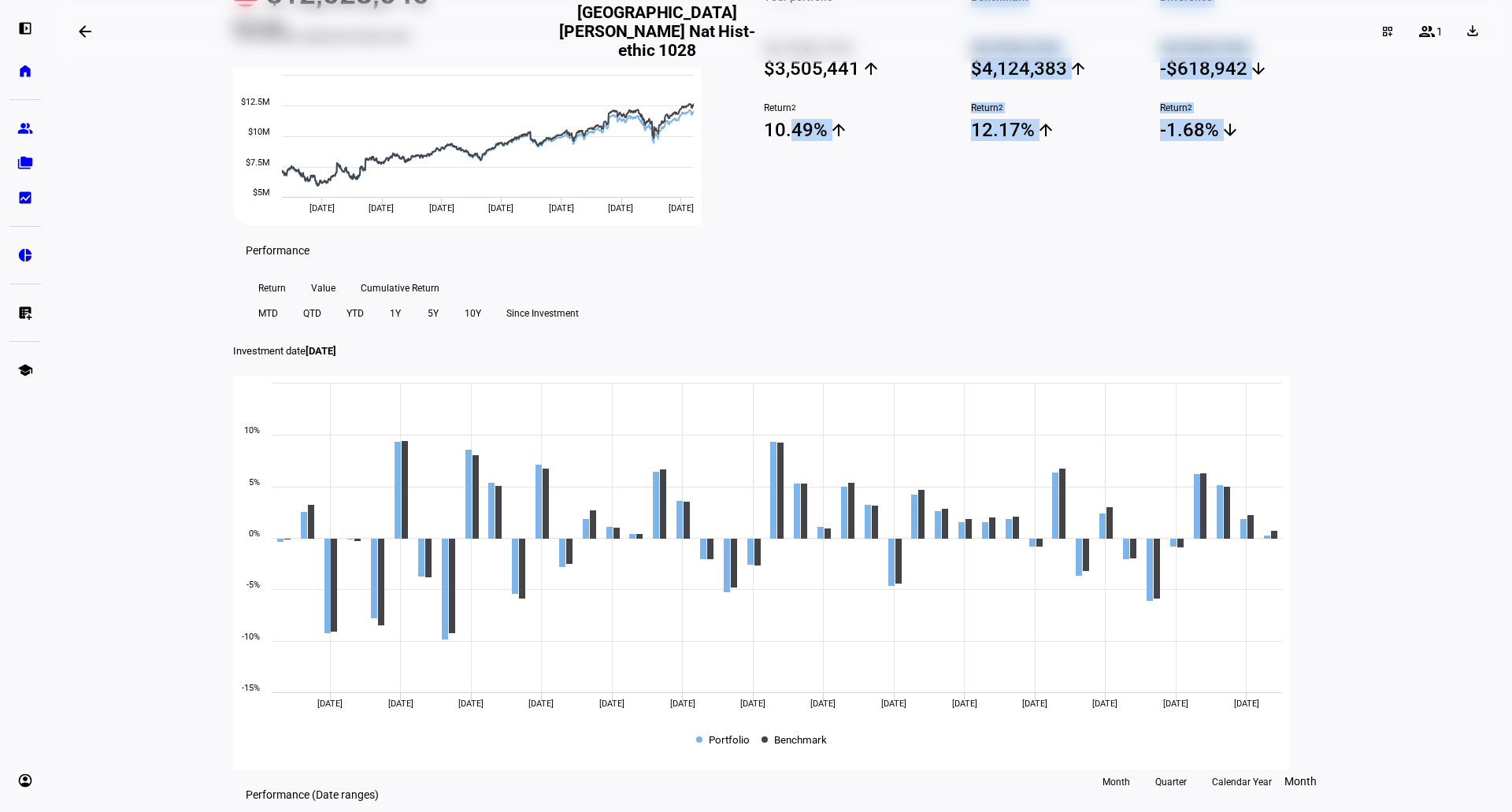
drag, startPoint x: 783, startPoint y: 287, endPoint x: 1242, endPoint y: 300, distance: 459.2
click at [1242, 225] on div "Your portfolio Adj. change in value 1 $3,505,441 arrow_upward Return 2 10.49% a…" at bounding box center [1037, 91] width 584 height 269
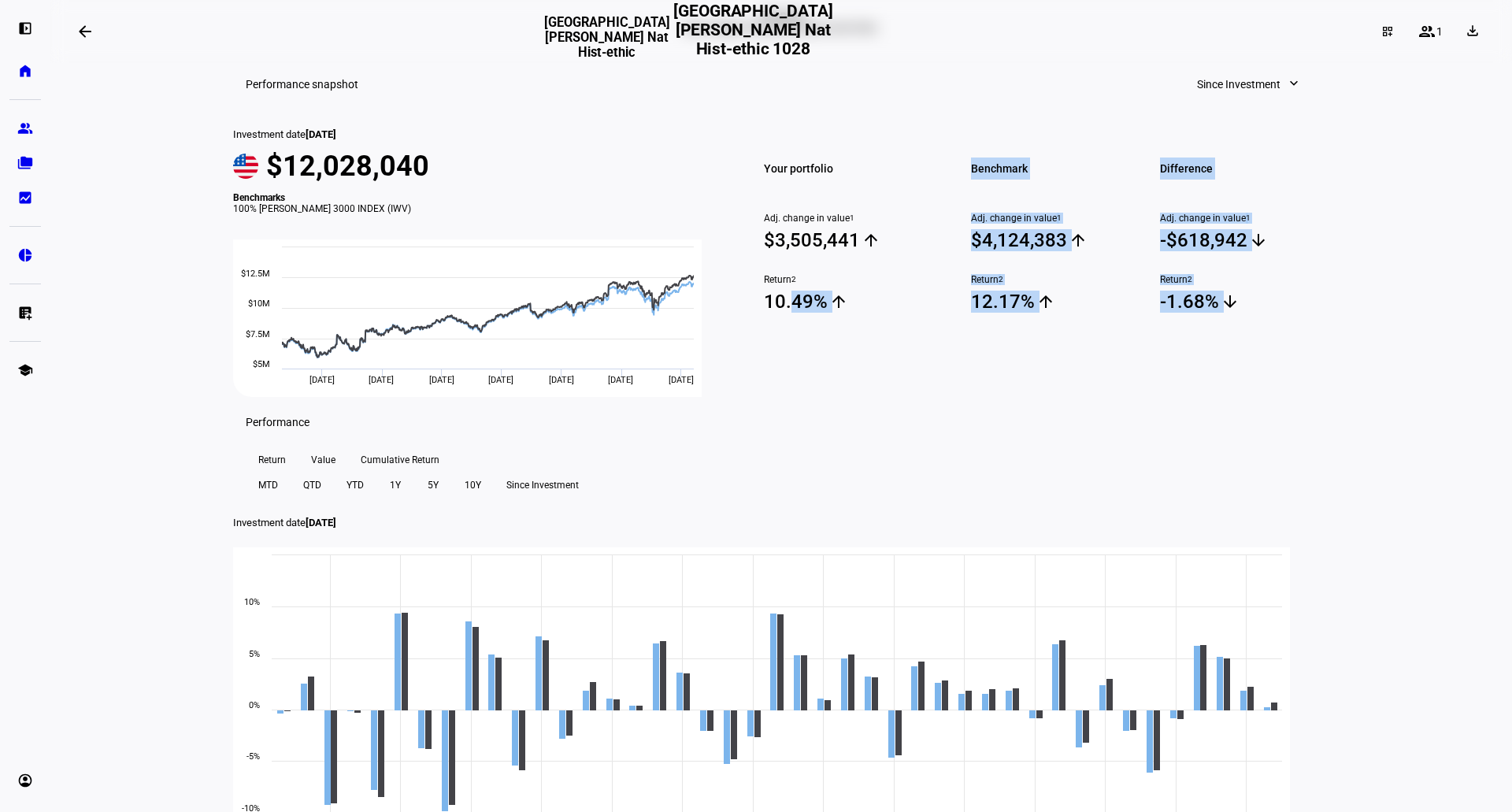
scroll to position [79, 0]
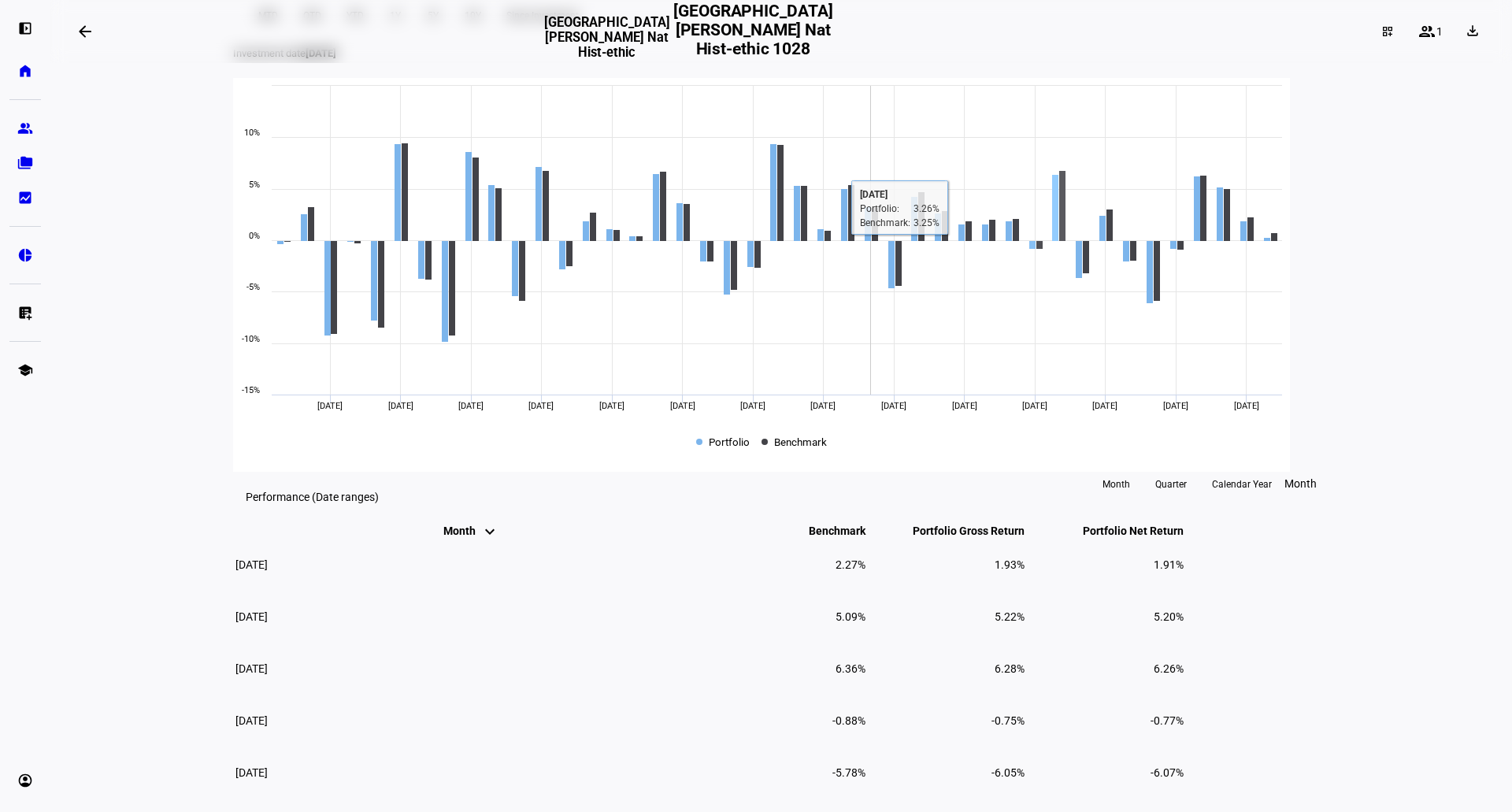
scroll to position [630, 0]
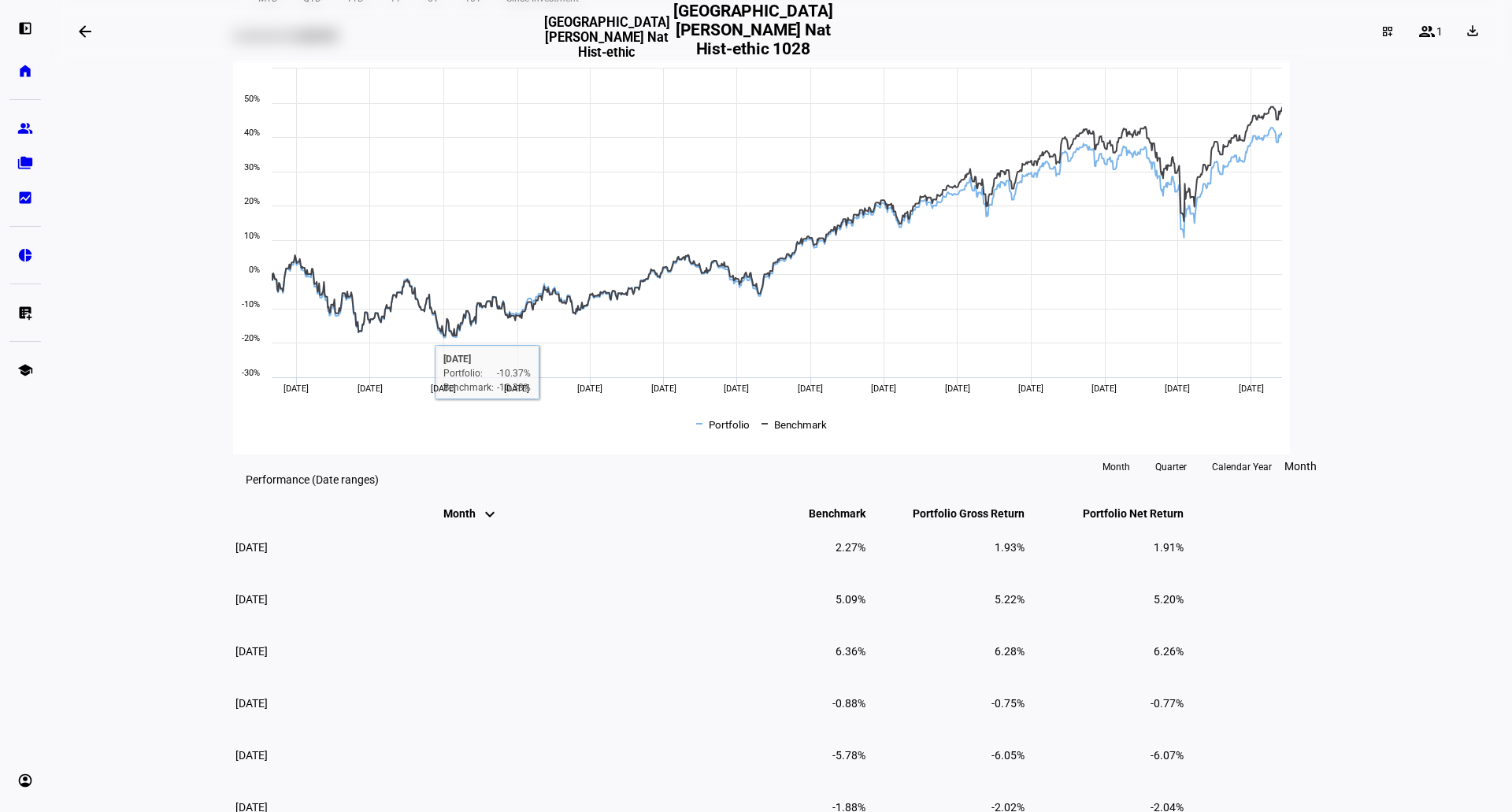
click at [276, 521] on th "Month keyboard_arrow_down keyboard_arrow_up" at bounding box center [471, 514] width 472 height 14
click at [480, 524] on mat-icon "keyboard_arrow_up" at bounding box center [489, 514] width 19 height 19
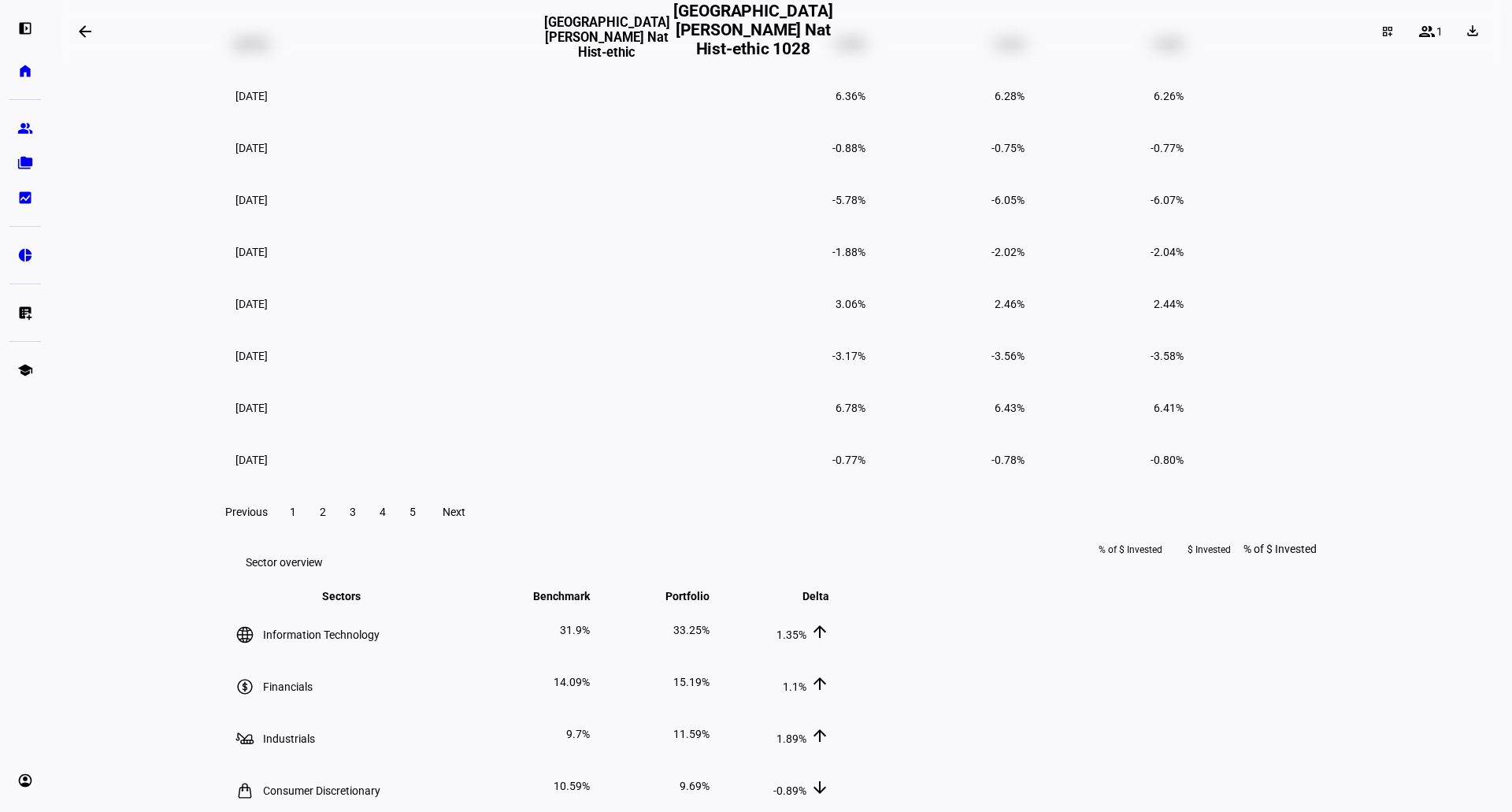
scroll to position [1181, 0]
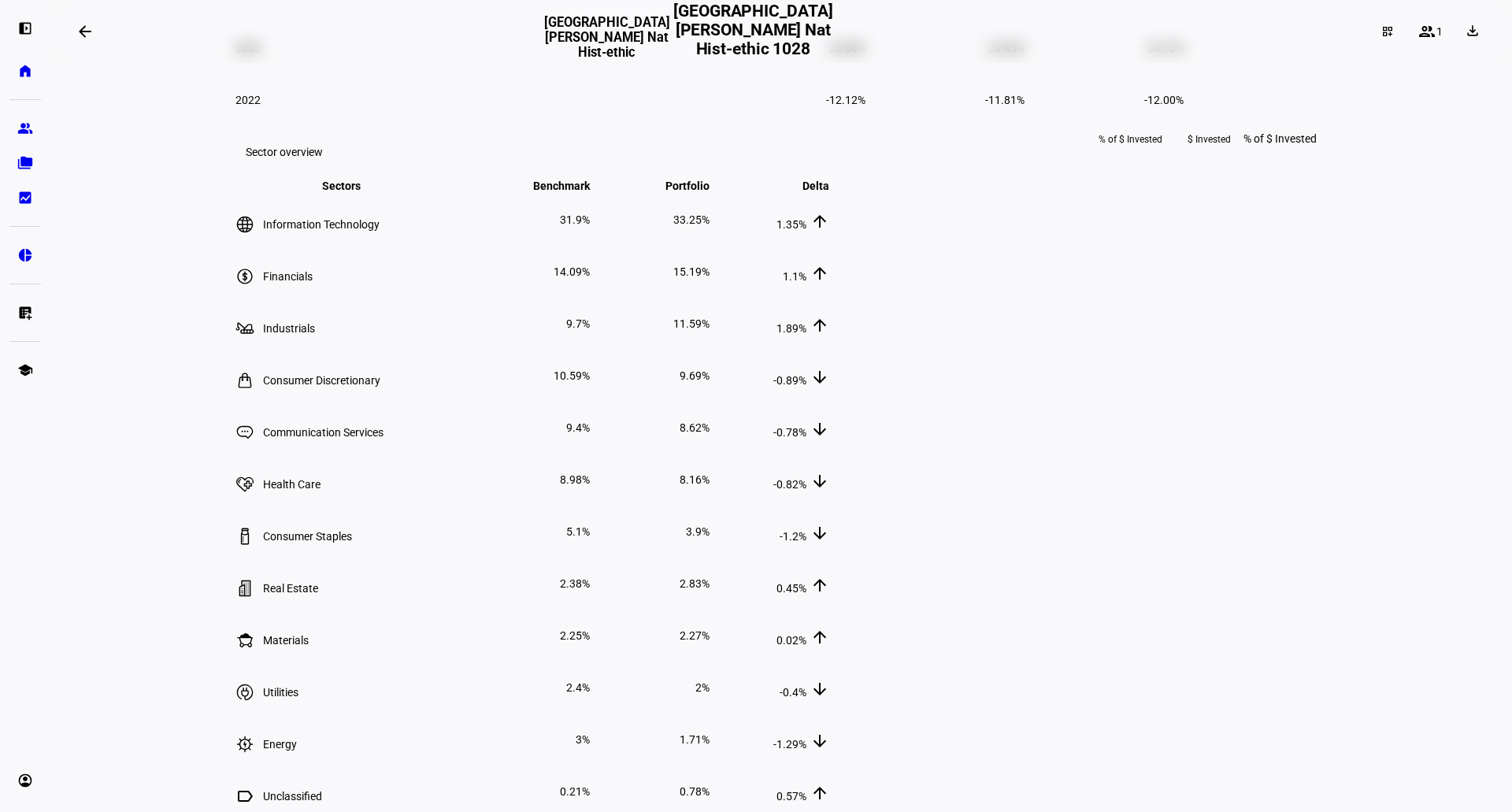
drag, startPoint x: 909, startPoint y: 336, endPoint x: 1308, endPoint y: 333, distance: 399.0
click at [1185, 125] on tr "2022 -12.12% -11.81% -12.00%" at bounding box center [710, 100] width 950 height 50
click at [1185, 73] on td "24.13%" at bounding box center [1105, 47] width 157 height 50
drag, startPoint x: 1306, startPoint y: 335, endPoint x: 233, endPoint y: 273, distance: 1074.8
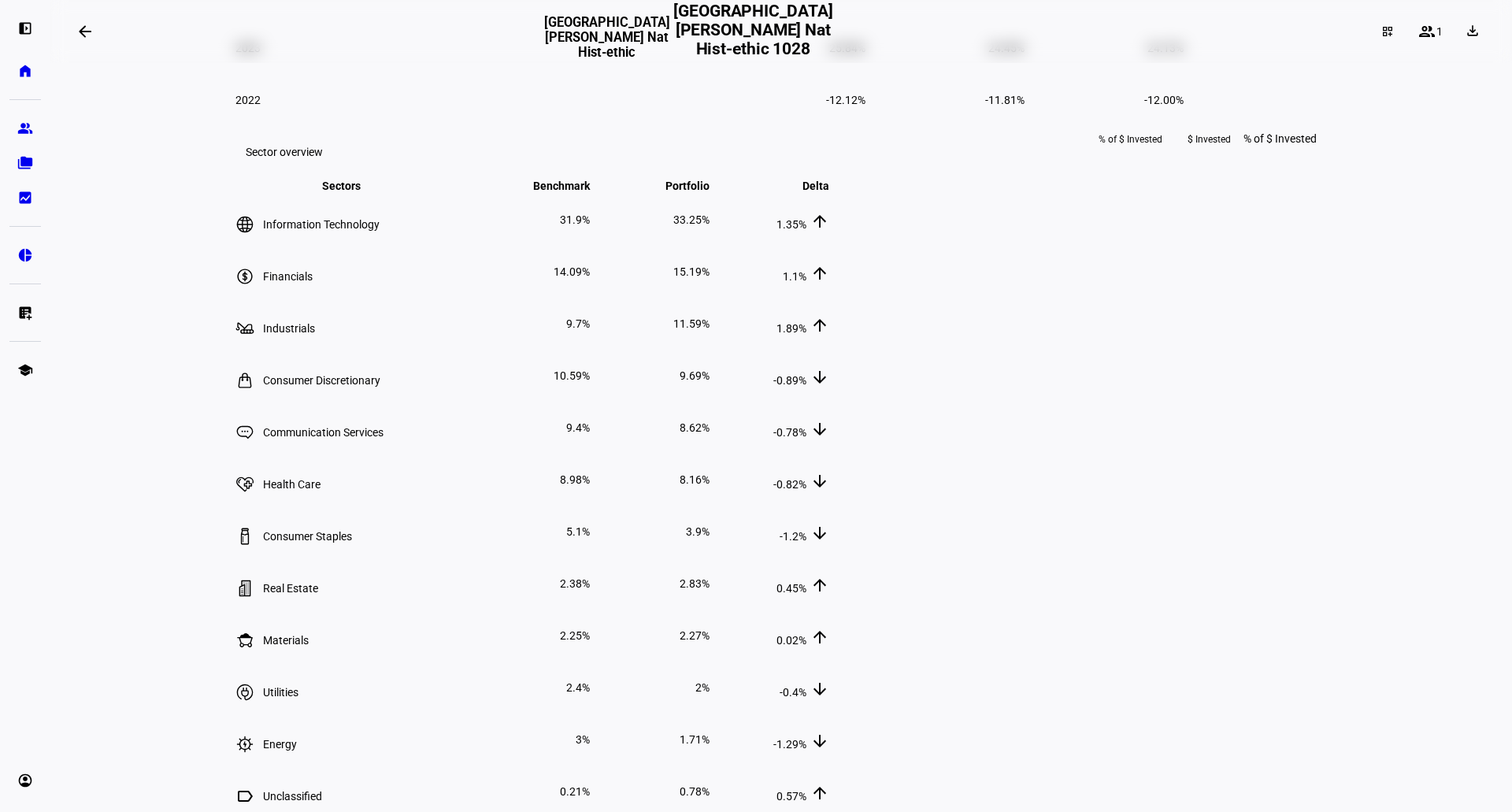
click at [235, 125] on tbody "2024 23.49% 19.97% 19.66% 2023 25.84% 24.45% 24.13% 2022 -12.12% -11.81% -12.00%" at bounding box center [710, 48] width 950 height 154
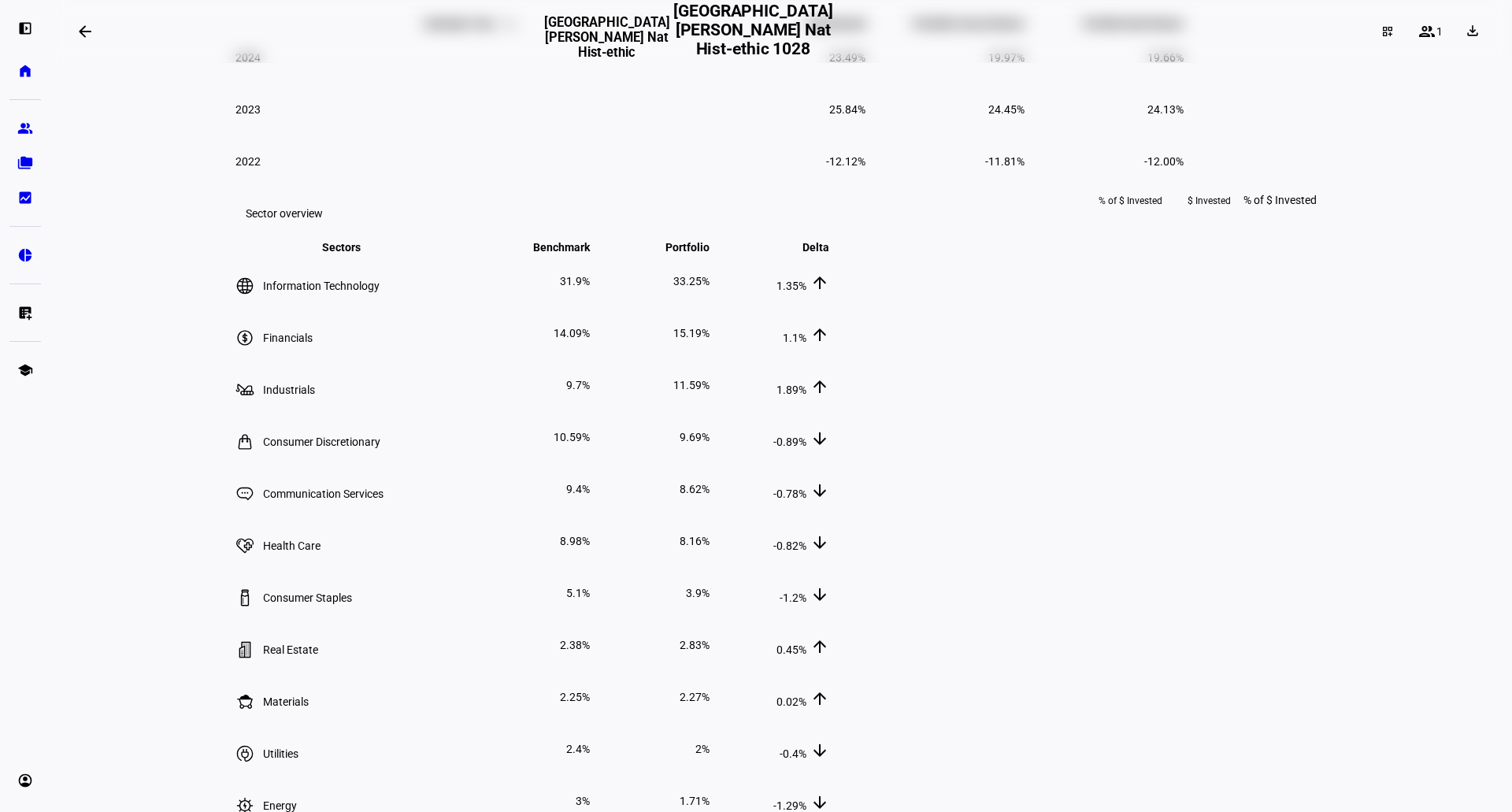
scroll to position [1023, 0]
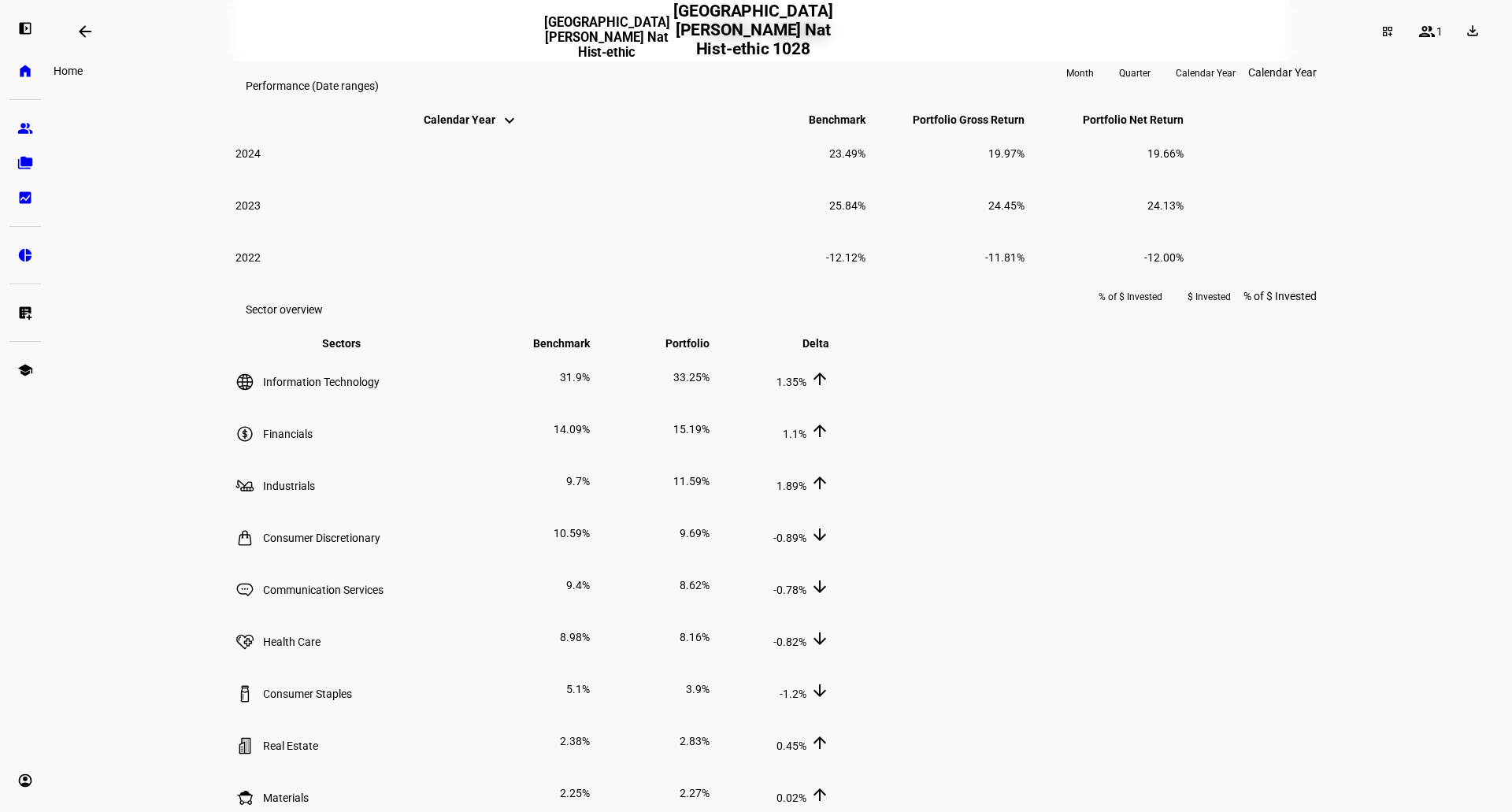
click at [29, 73] on eth-mat-symbol "home" at bounding box center [26, 71] width 16 height 16
